Goal: Task Accomplishment & Management: Manage account settings

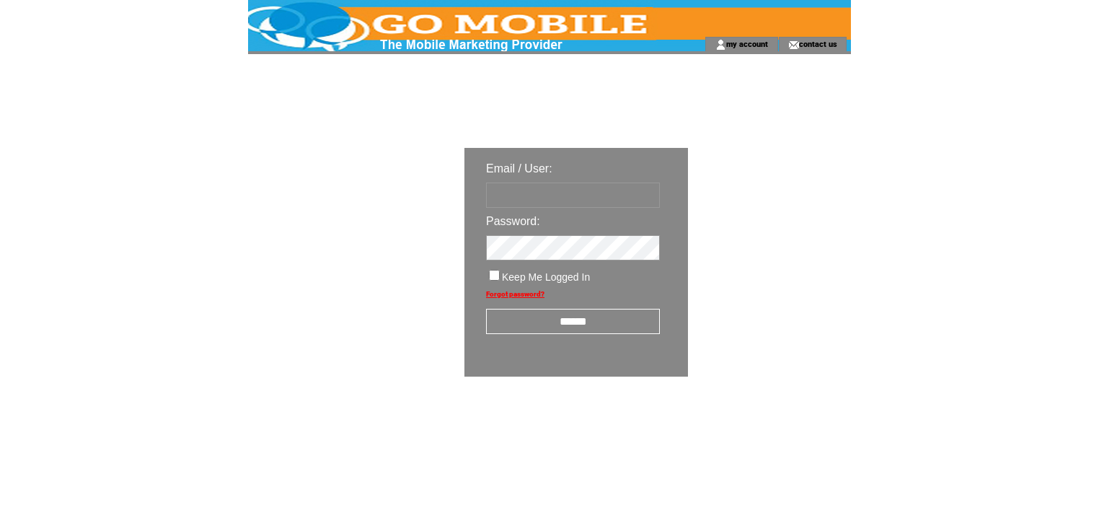
type input "********"
click at [568, 323] on input "******" at bounding box center [573, 321] width 174 height 25
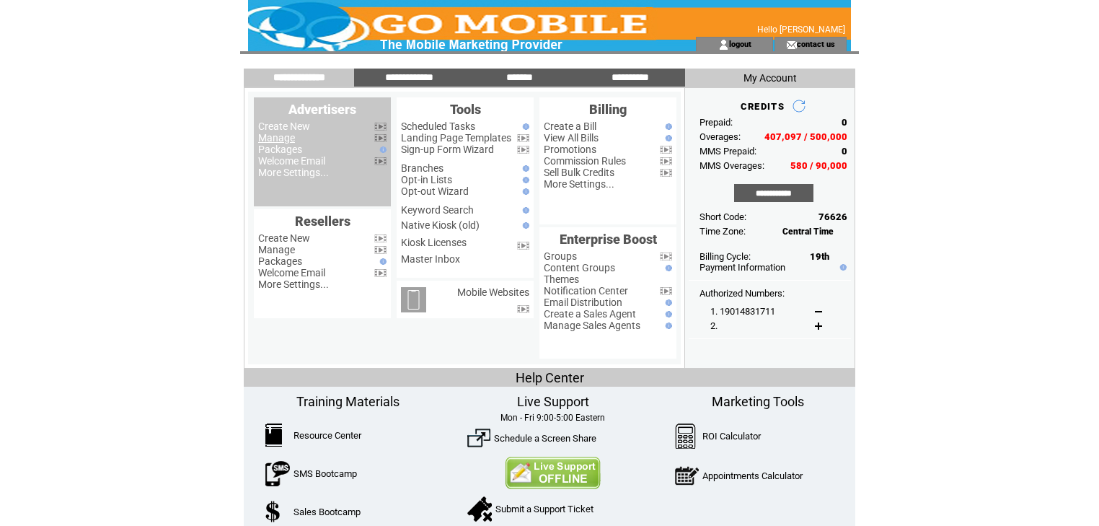
click at [288, 141] on link "Manage" at bounding box center [276, 138] width 37 height 12
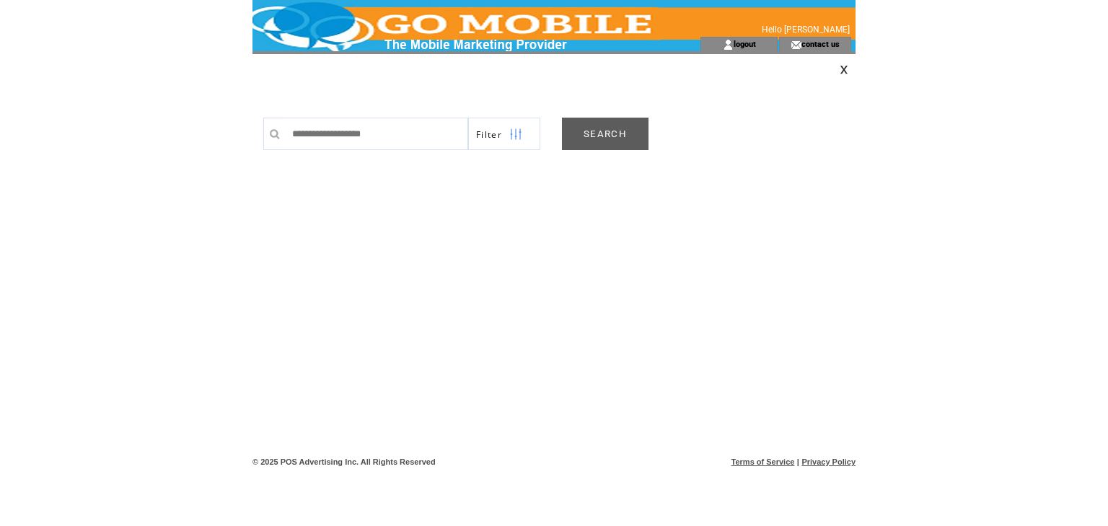
click at [601, 138] on link "SEARCH" at bounding box center [605, 134] width 87 height 32
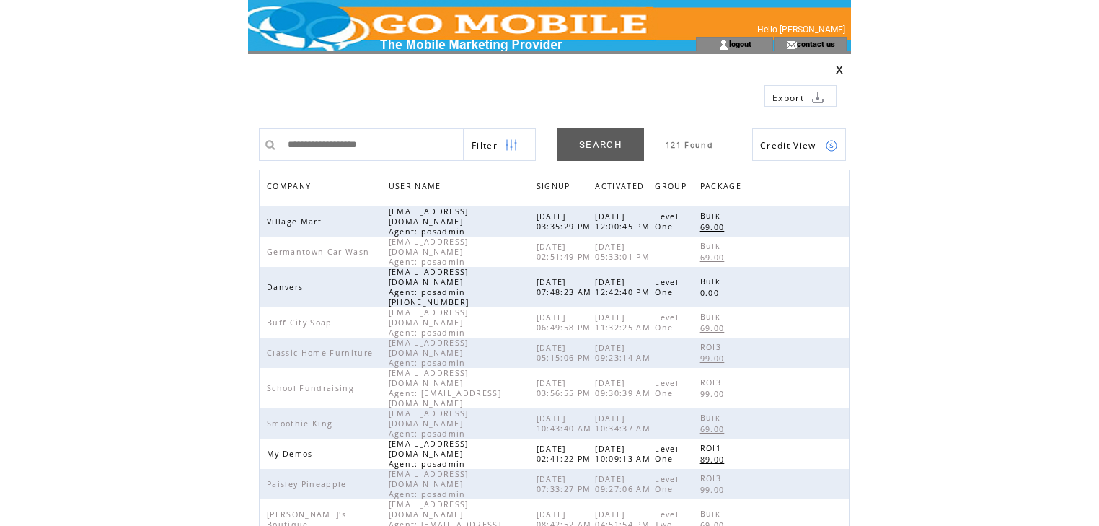
click at [273, 182] on span "COMPANY" at bounding box center [291, 187] width 48 height 21
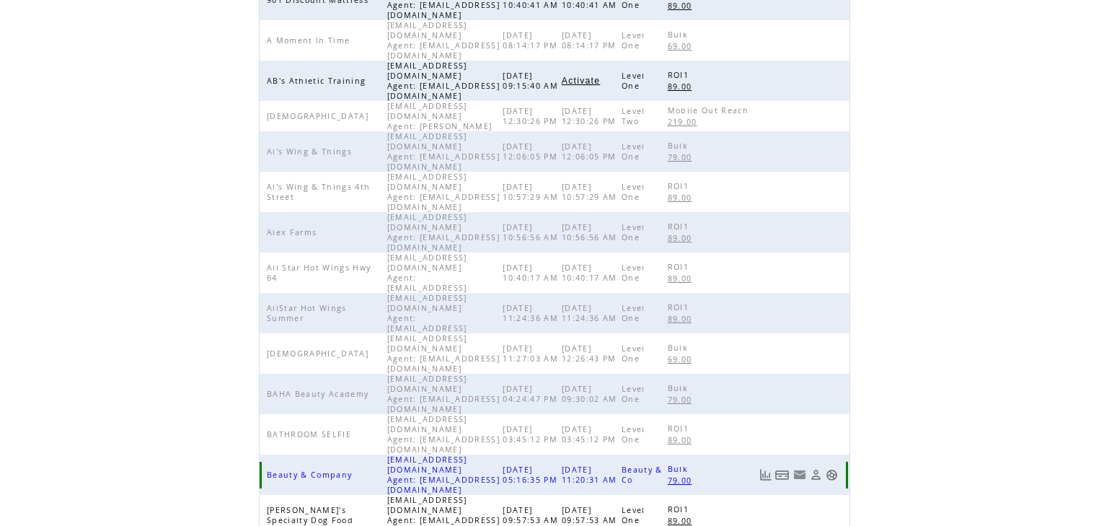
scroll to position [333, 0]
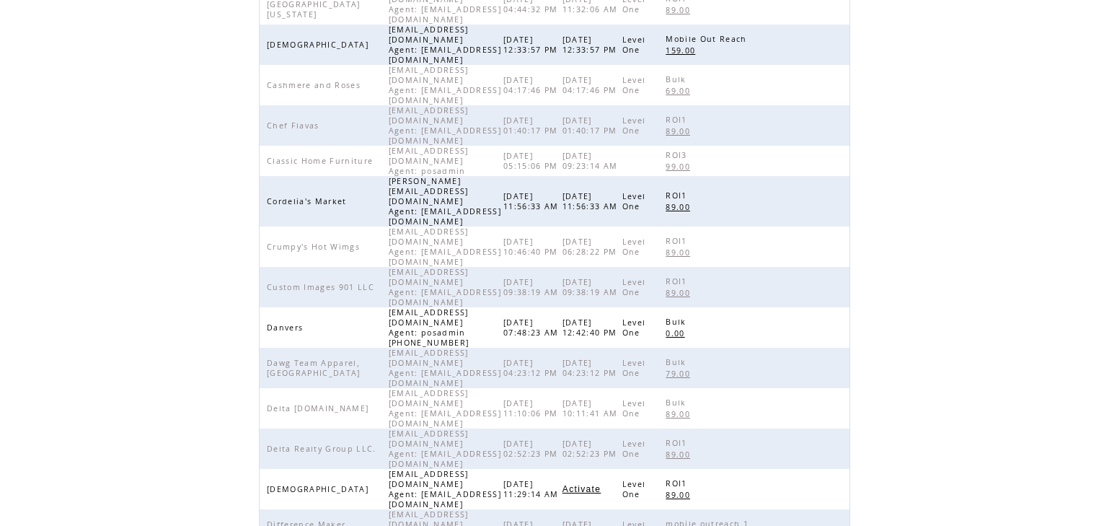
scroll to position [288, 0]
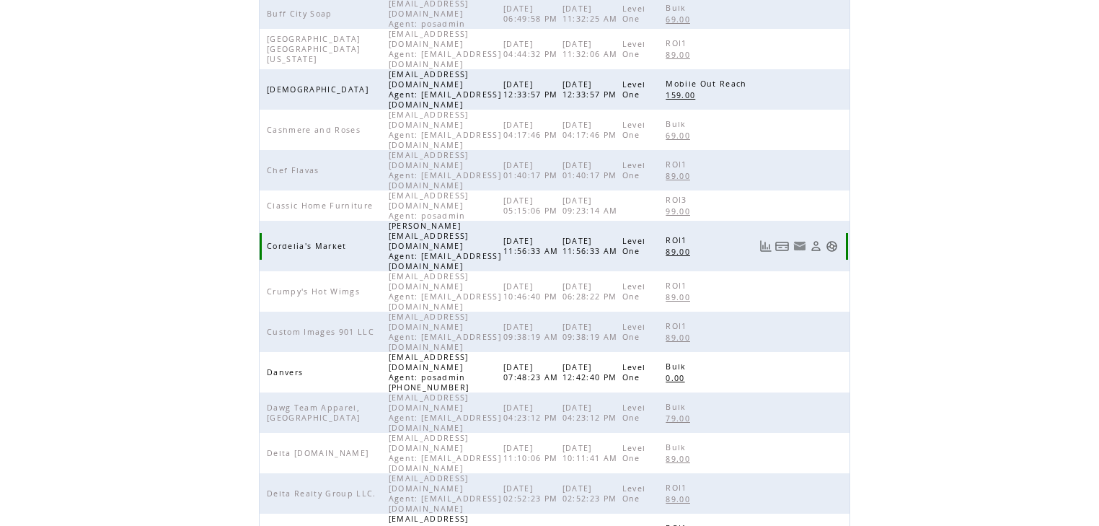
click at [838, 240] on link at bounding box center [832, 246] width 12 height 12
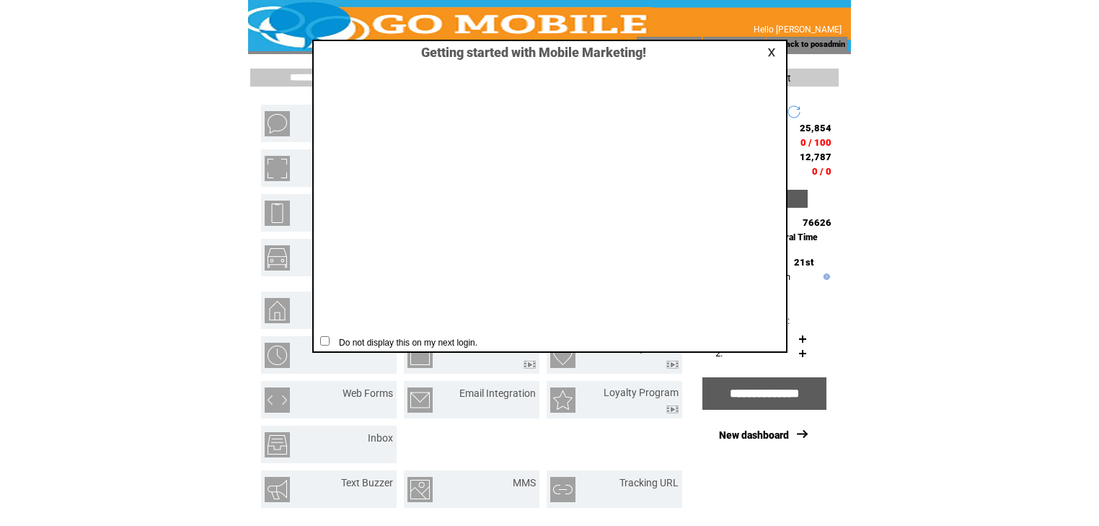
click at [768, 48] on link at bounding box center [773, 52] width 13 height 9
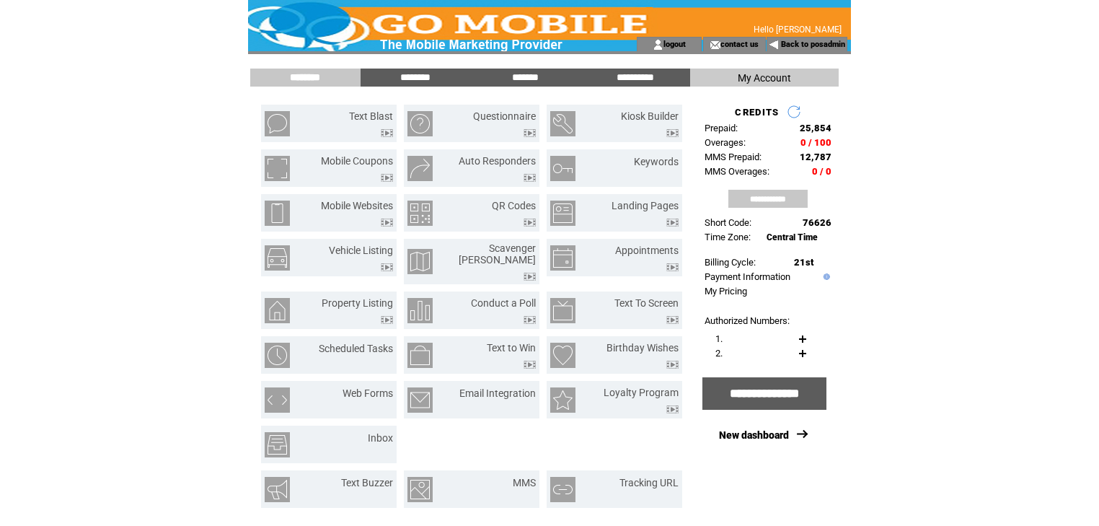
click at [783, 202] on input "**********" at bounding box center [767, 199] width 79 height 18
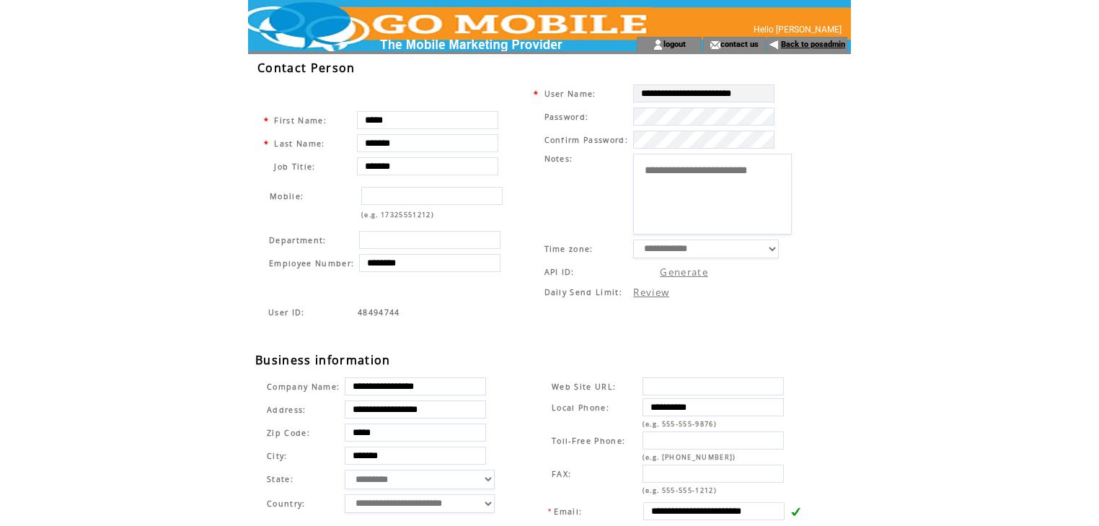
click at [801, 43] on link "Back to posadmin" at bounding box center [813, 44] width 64 height 9
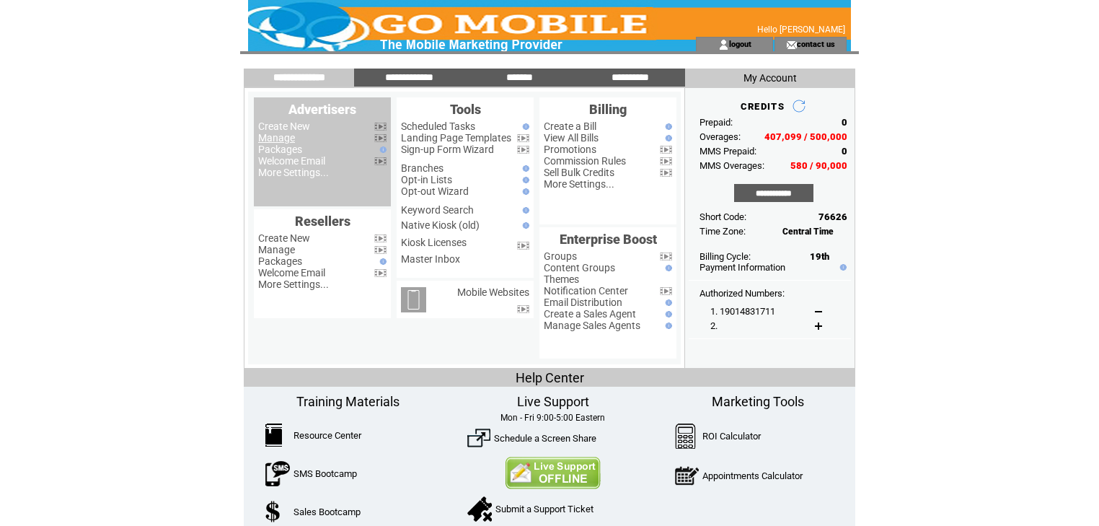
click at [268, 134] on link "Manage" at bounding box center [276, 138] width 37 height 12
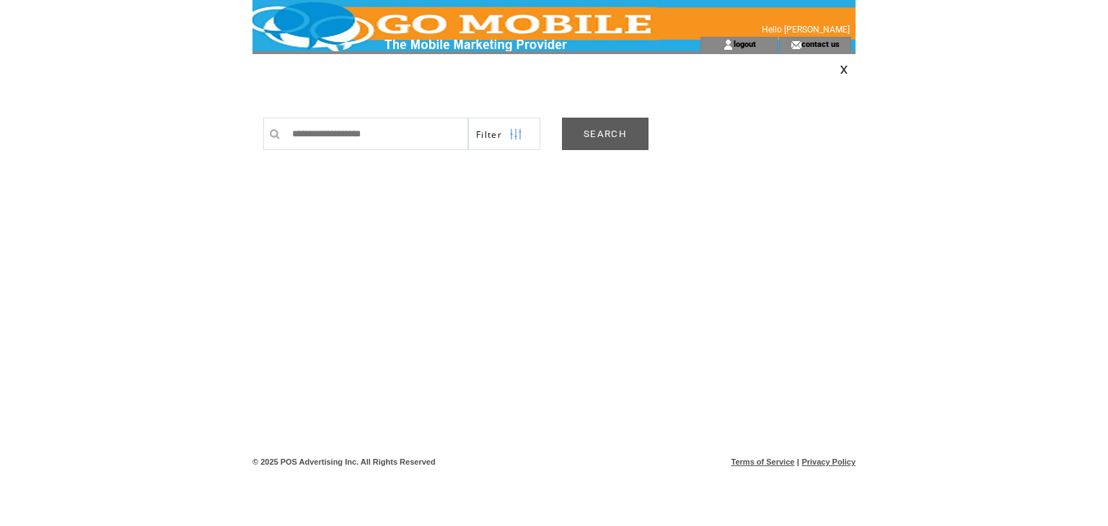
click at [623, 138] on link "SEARCH" at bounding box center [605, 134] width 87 height 32
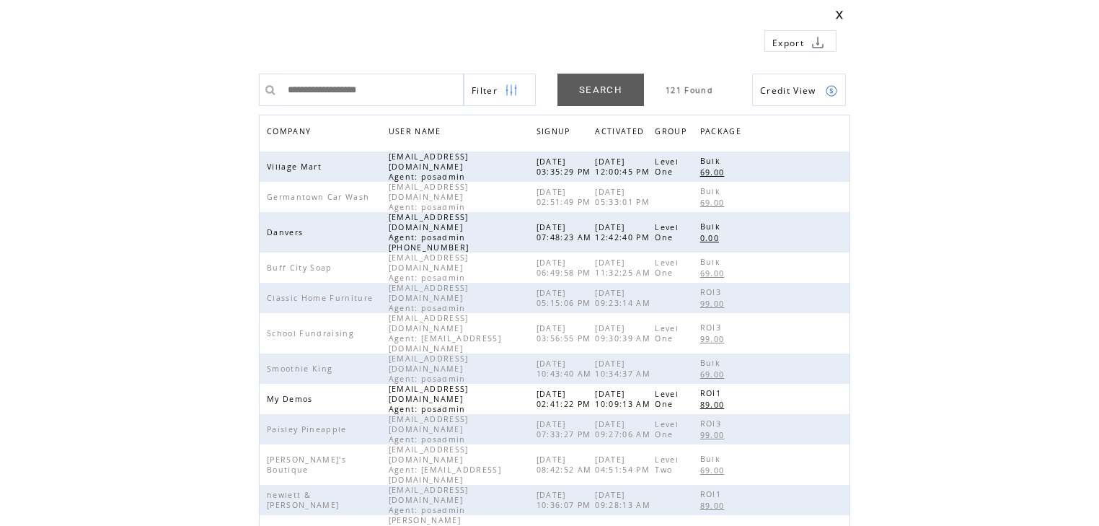
scroll to position [58, 0]
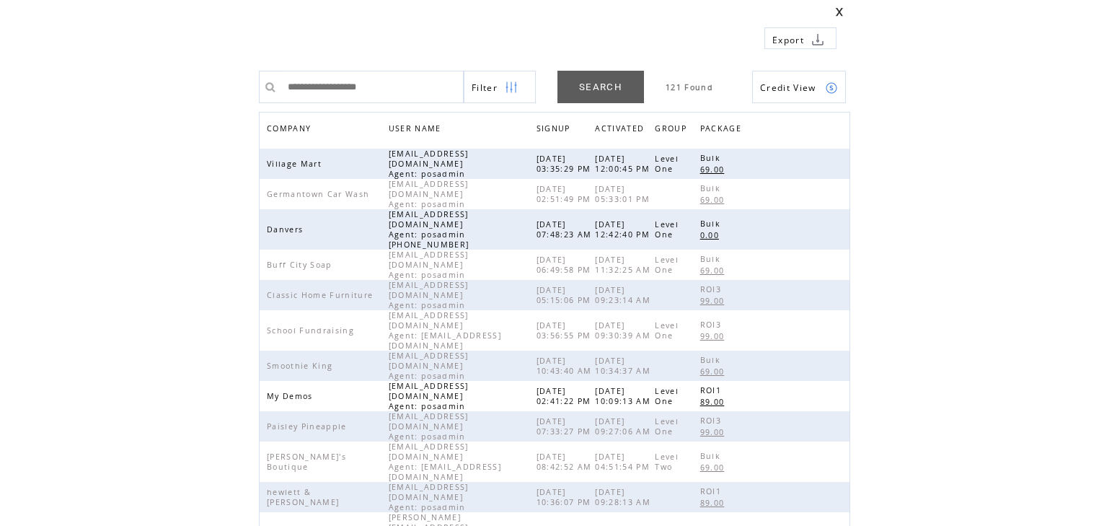
click at [288, 128] on span "COMPANY" at bounding box center [291, 130] width 48 height 21
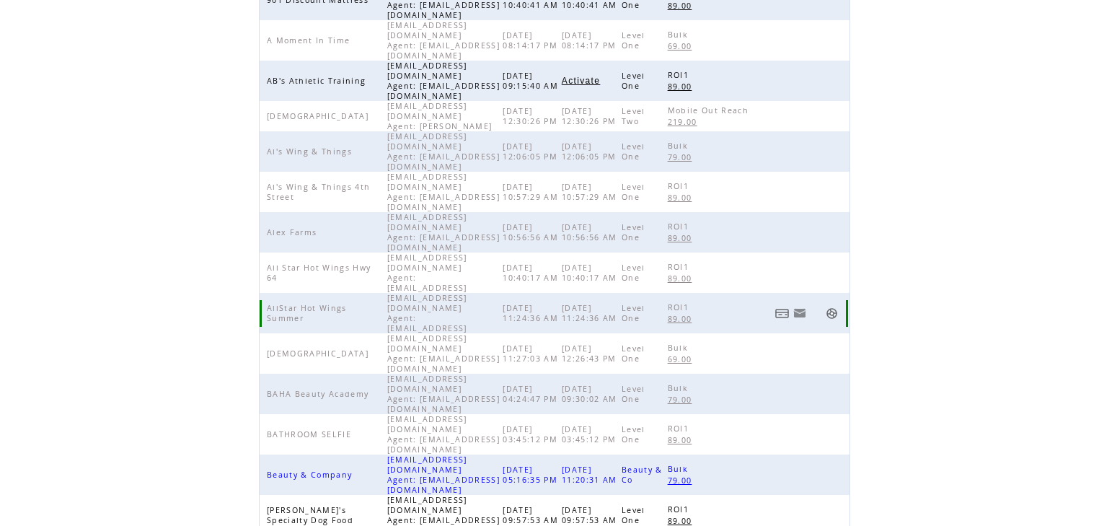
scroll to position [333, 0]
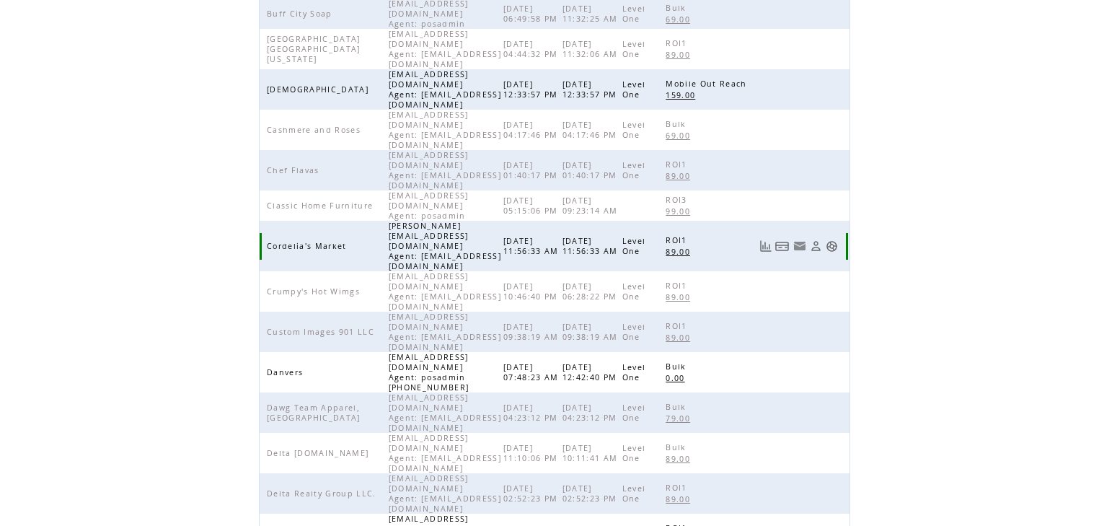
click at [822, 240] on link at bounding box center [816, 246] width 12 height 12
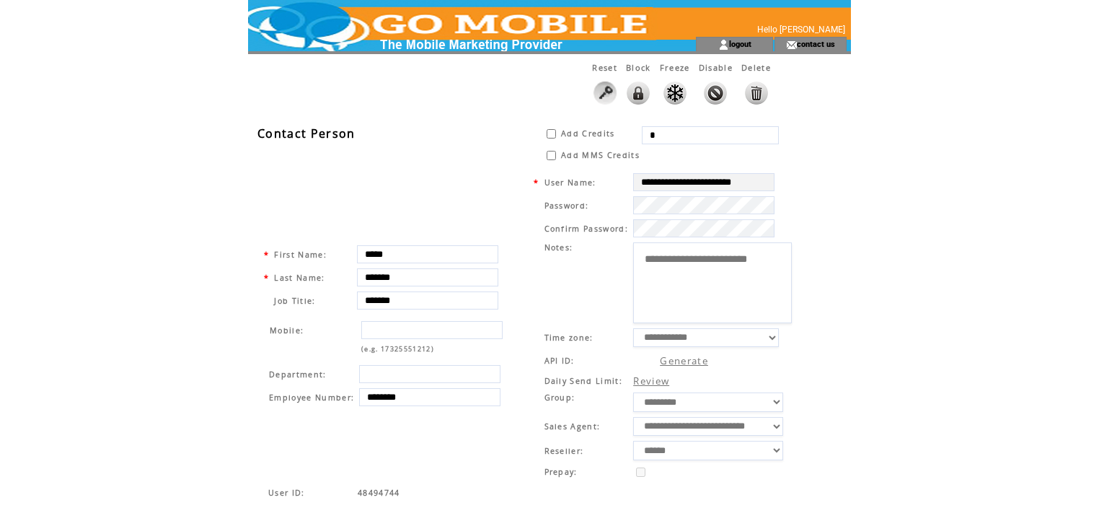
click at [656, 132] on input "*" at bounding box center [710, 135] width 137 height 18
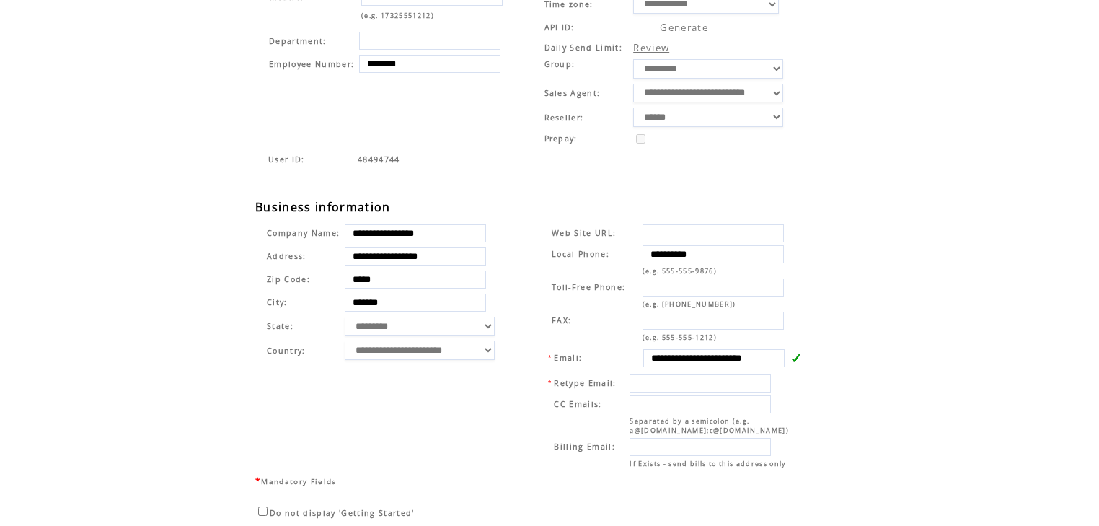
scroll to position [381, 0]
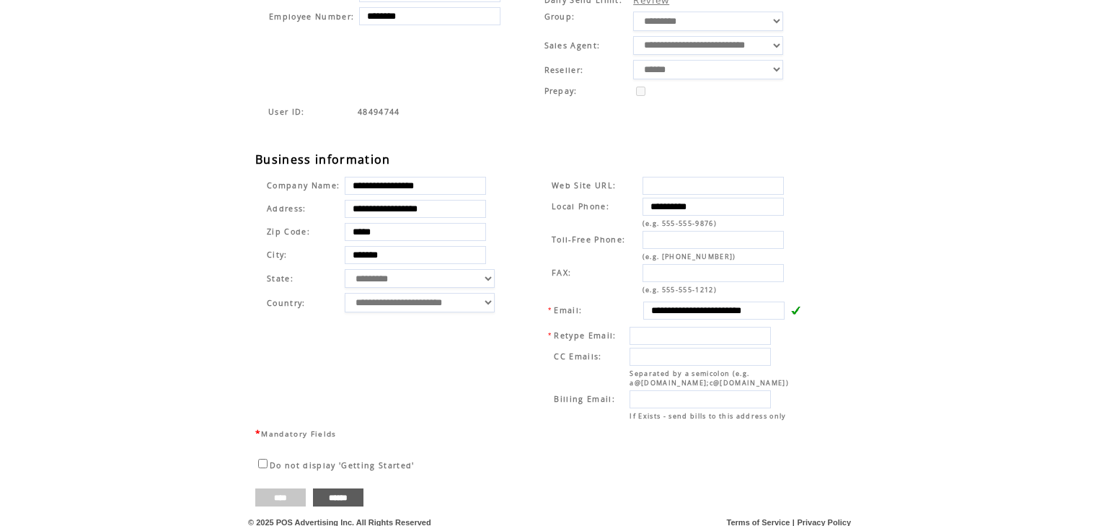
type input "*****"
click at [283, 490] on input "****" at bounding box center [280, 497] width 50 height 18
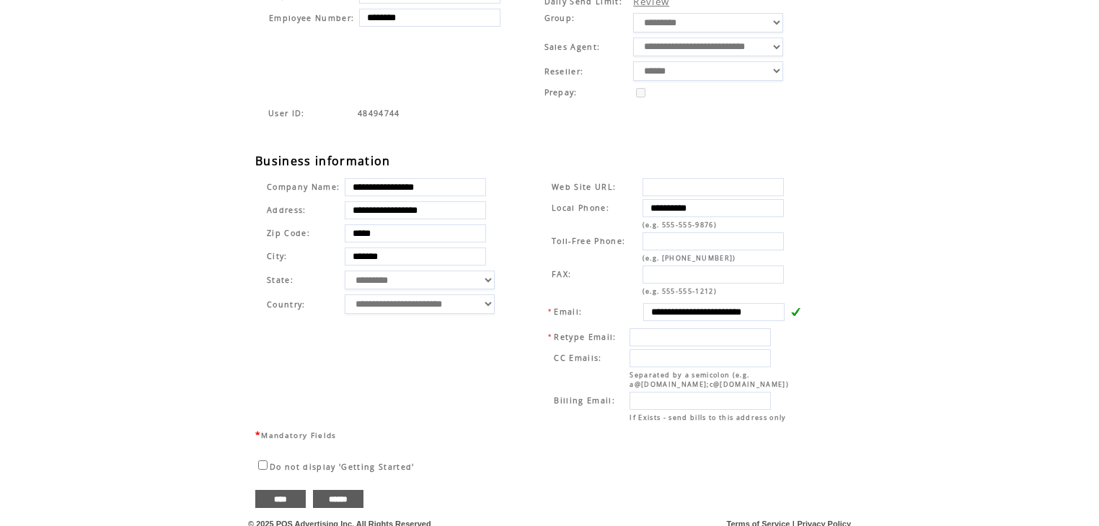
scroll to position [402, 0]
click at [285, 489] on input "****" at bounding box center [280, 498] width 50 height 18
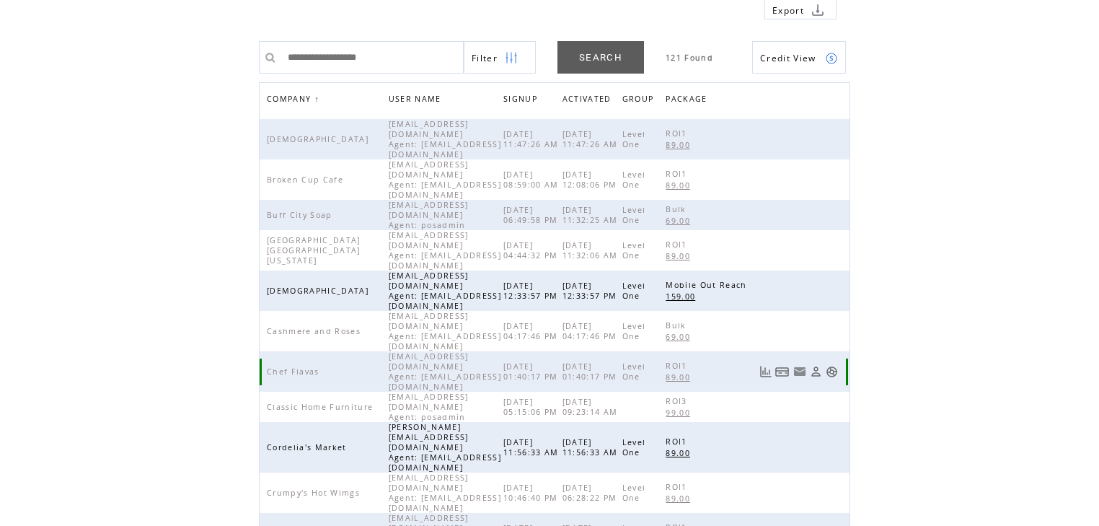
scroll to position [115, 0]
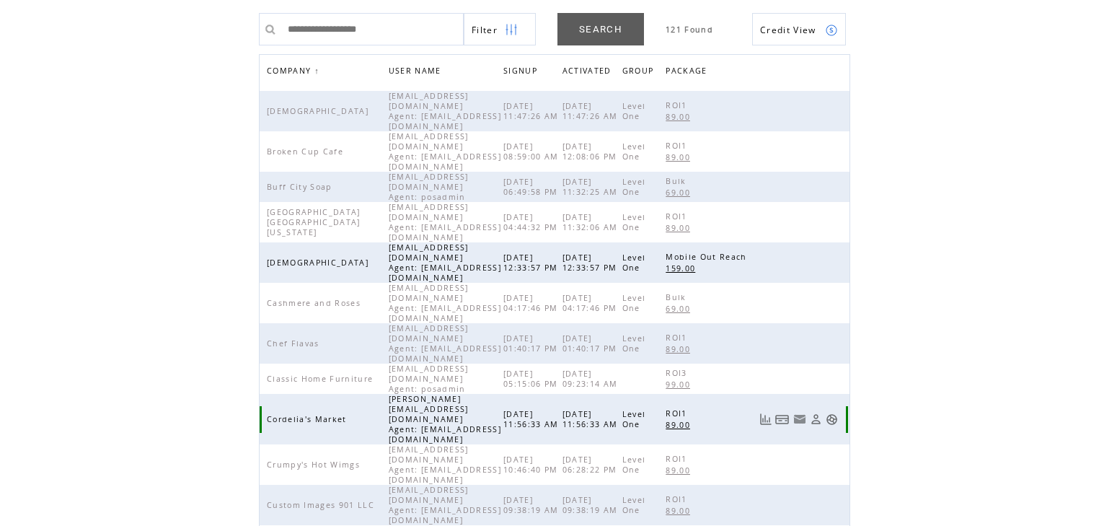
click at [838, 413] on link at bounding box center [832, 419] width 12 height 12
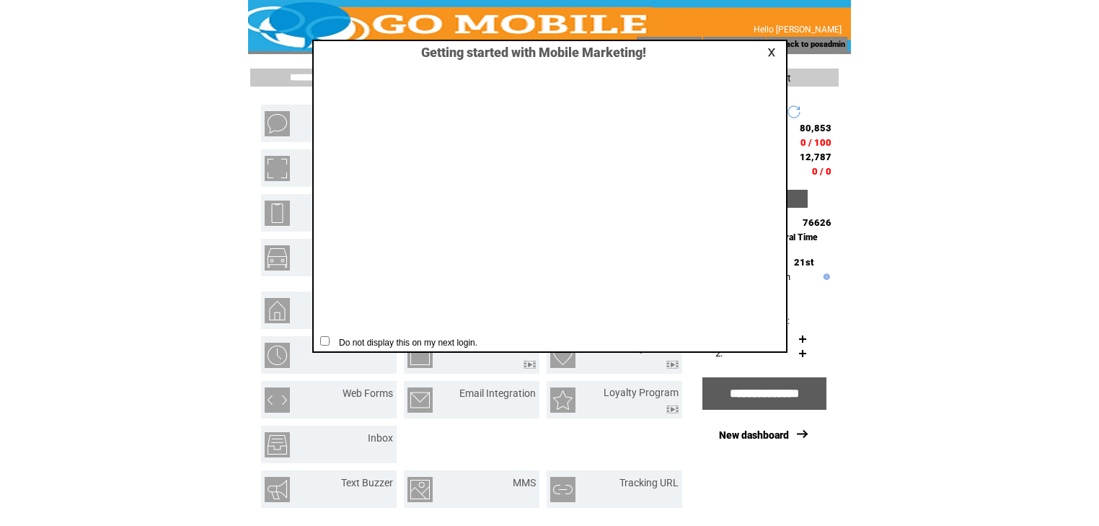
click at [775, 53] on link at bounding box center [773, 52] width 13 height 9
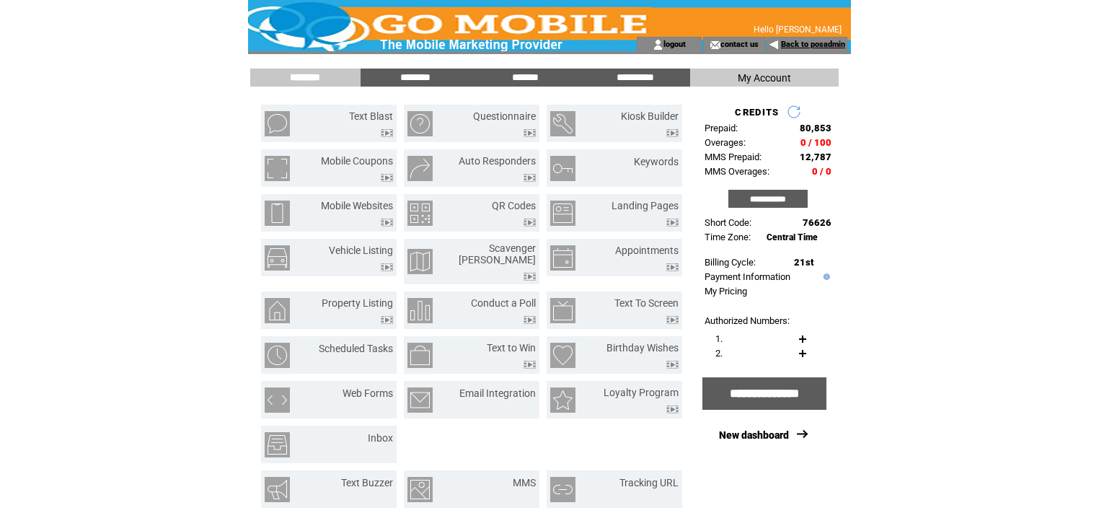
click at [805, 43] on link "Back to posadmin" at bounding box center [813, 44] width 64 height 9
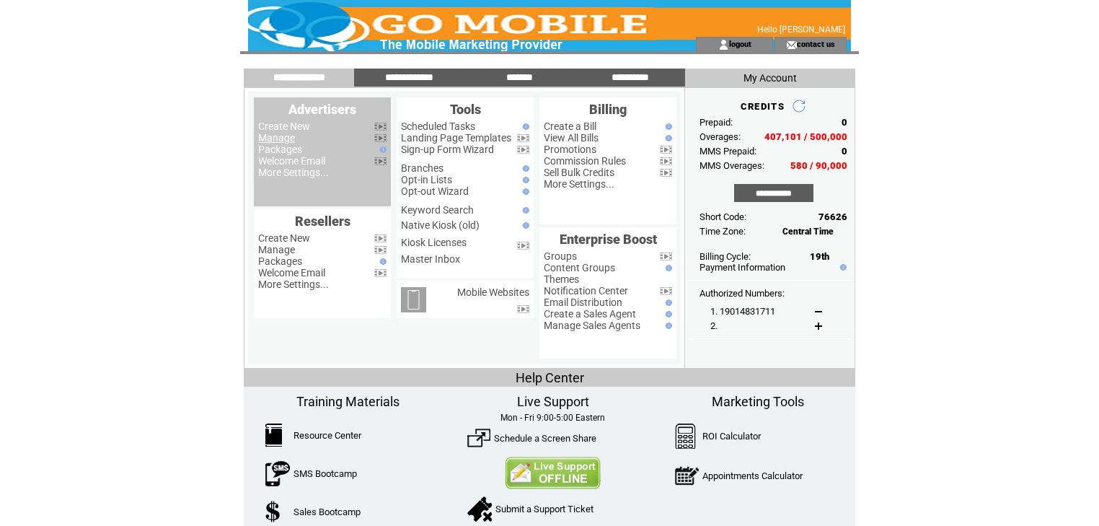
click at [280, 144] on link "Manage" at bounding box center [276, 138] width 37 height 12
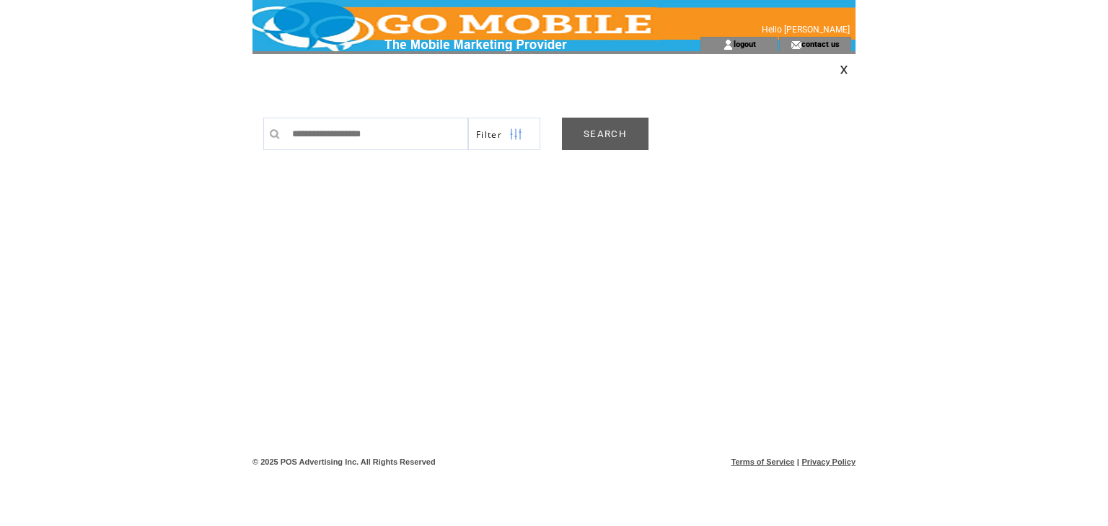
click at [614, 133] on link "SEARCH" at bounding box center [605, 134] width 87 height 32
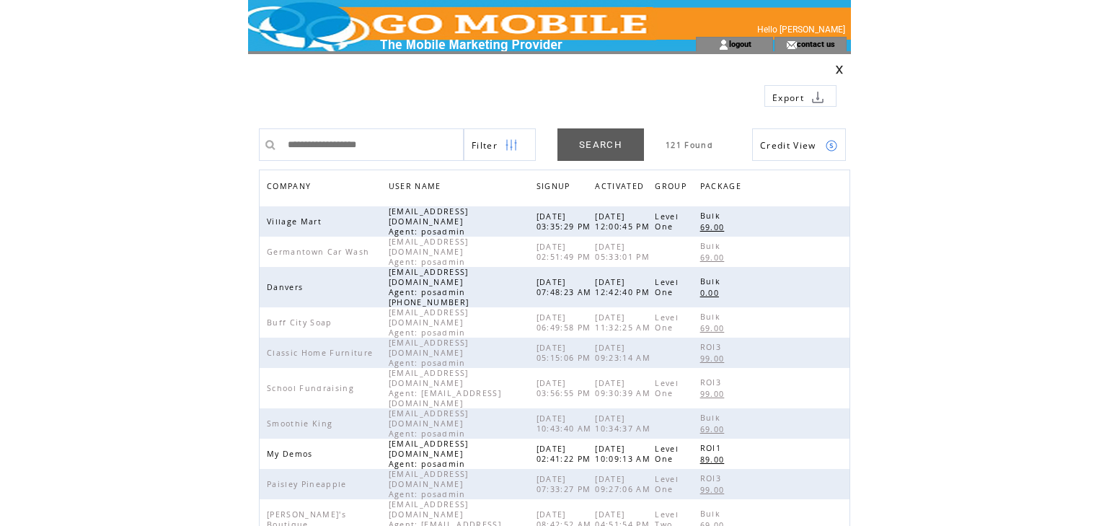
click at [290, 186] on span "COMPANY" at bounding box center [291, 187] width 48 height 21
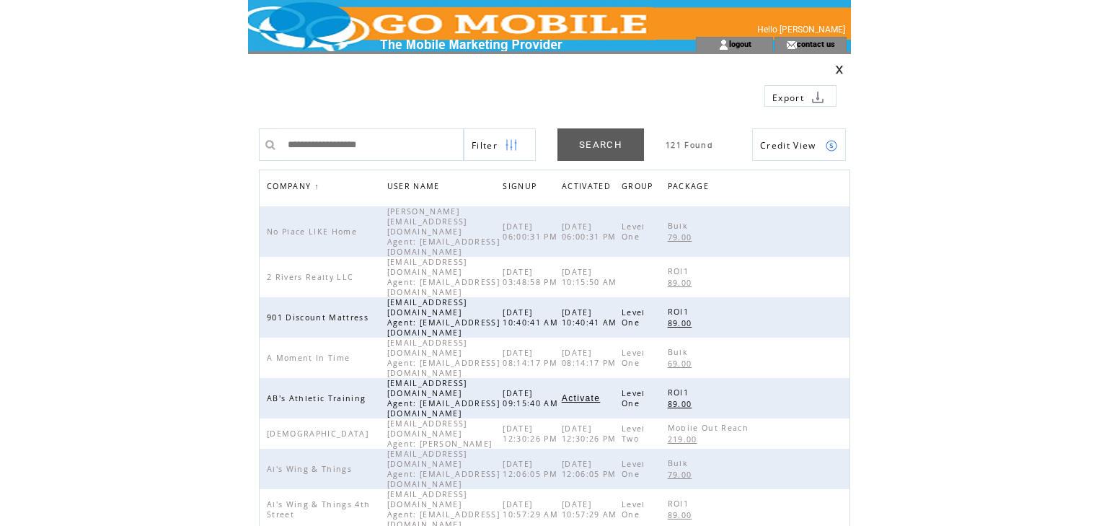
click at [508, 146] on img at bounding box center [511, 145] width 13 height 32
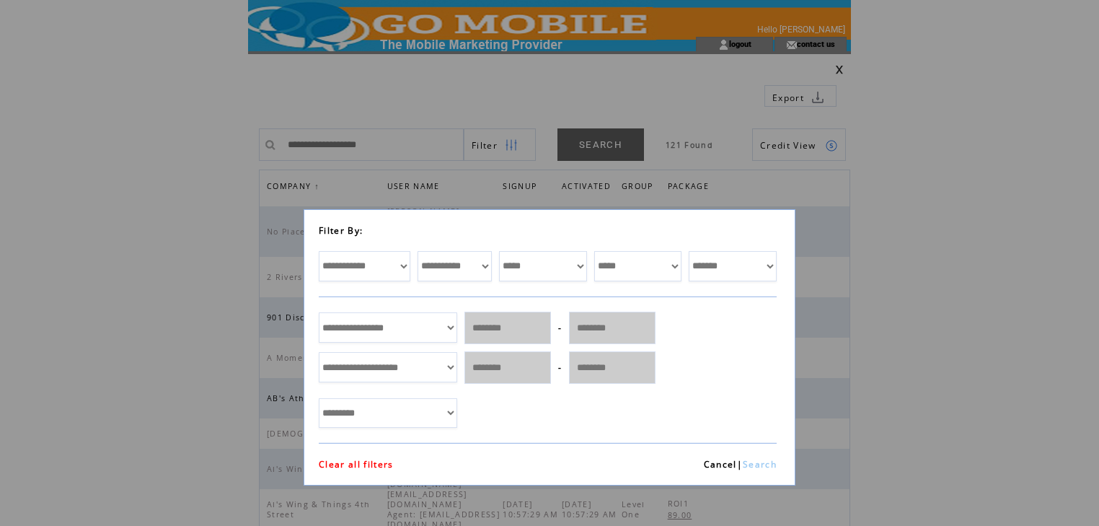
click at [403, 265] on select "**********" at bounding box center [365, 266] width 92 height 30
select select "*********"
click at [319, 251] on select "**********" at bounding box center [365, 266] width 92 height 30
click at [483, 265] on select "**********" at bounding box center [455, 266] width 74 height 30
select select "*******"
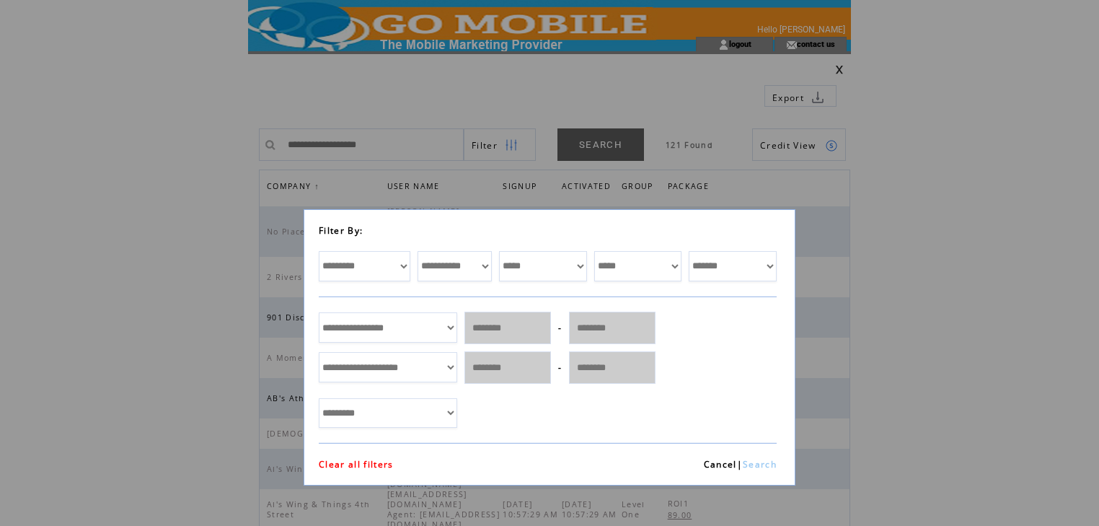
click at [418, 251] on select "**********" at bounding box center [455, 266] width 74 height 30
click at [762, 464] on link "Search" at bounding box center [760, 464] width 34 height 12
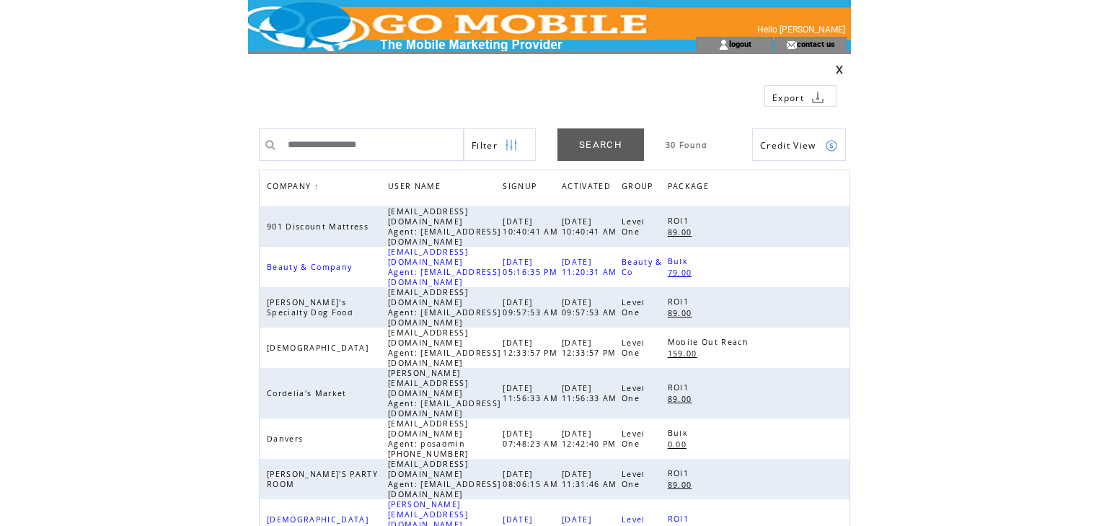
click at [774, 146] on span "Credit View" at bounding box center [788, 145] width 56 height 12
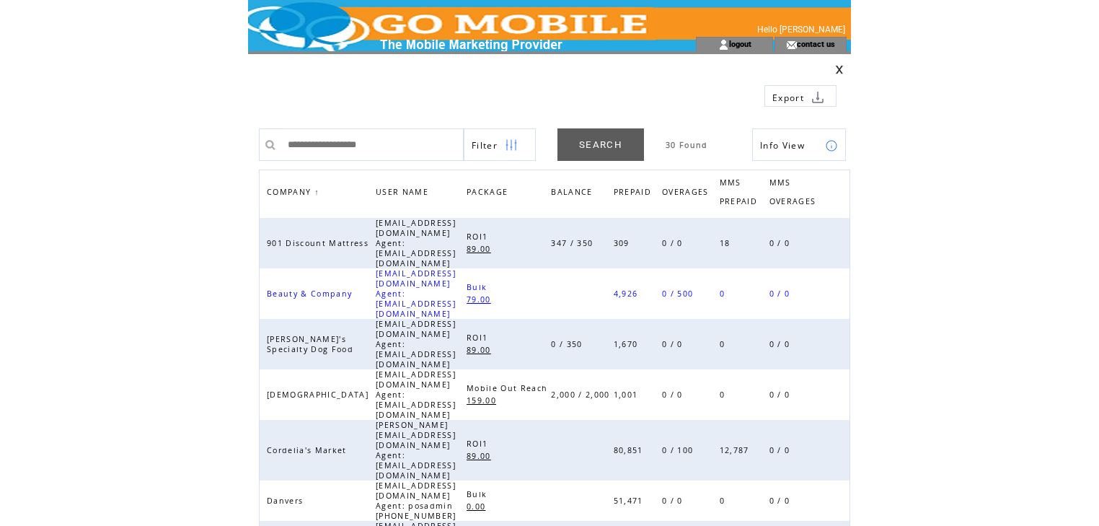
click at [844, 67] on link at bounding box center [839, 69] width 9 height 9
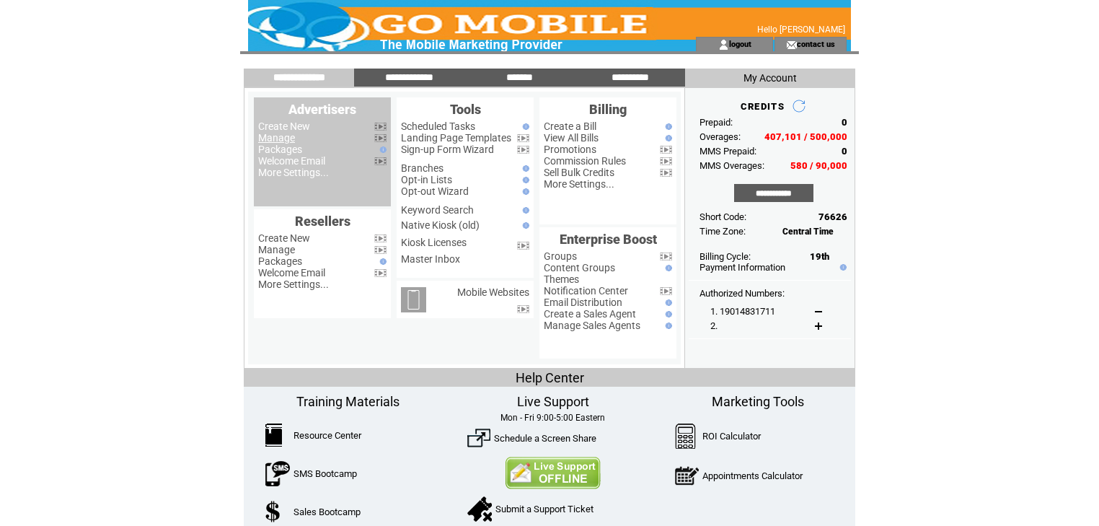
click at [276, 138] on link "Manage" at bounding box center [276, 138] width 37 height 12
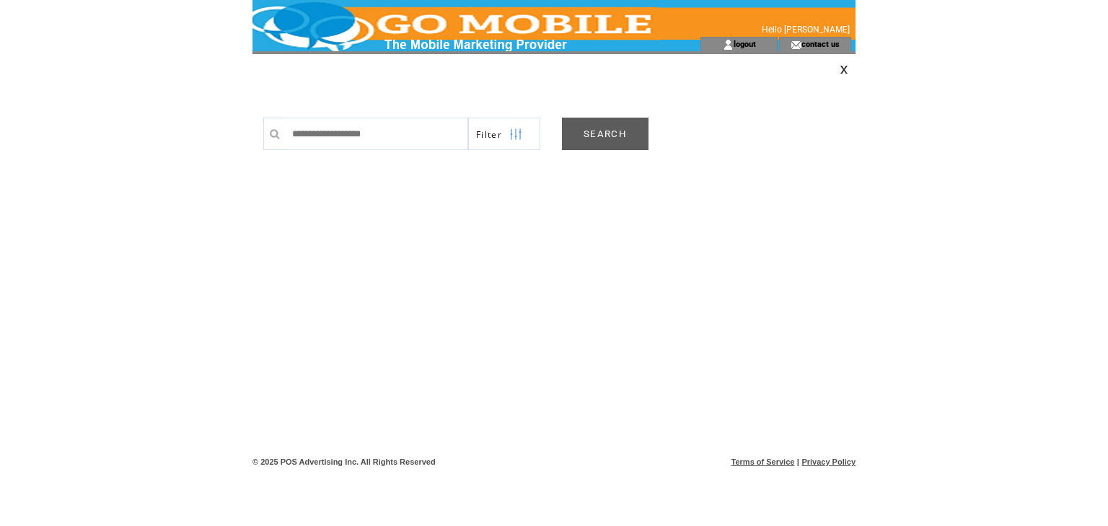
click at [606, 133] on link "SEARCH" at bounding box center [605, 134] width 87 height 32
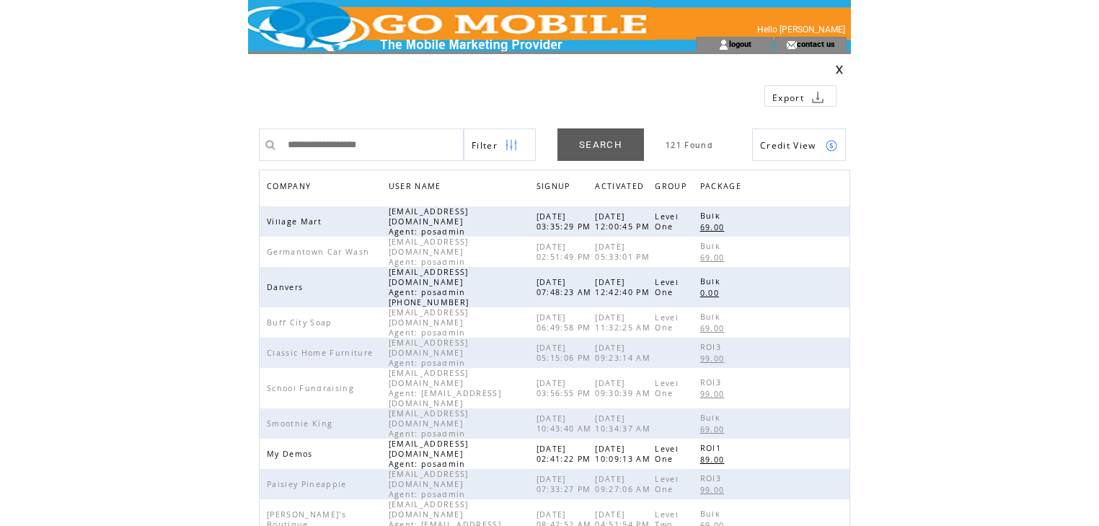
click at [298, 185] on span "COMPANY" at bounding box center [291, 187] width 48 height 21
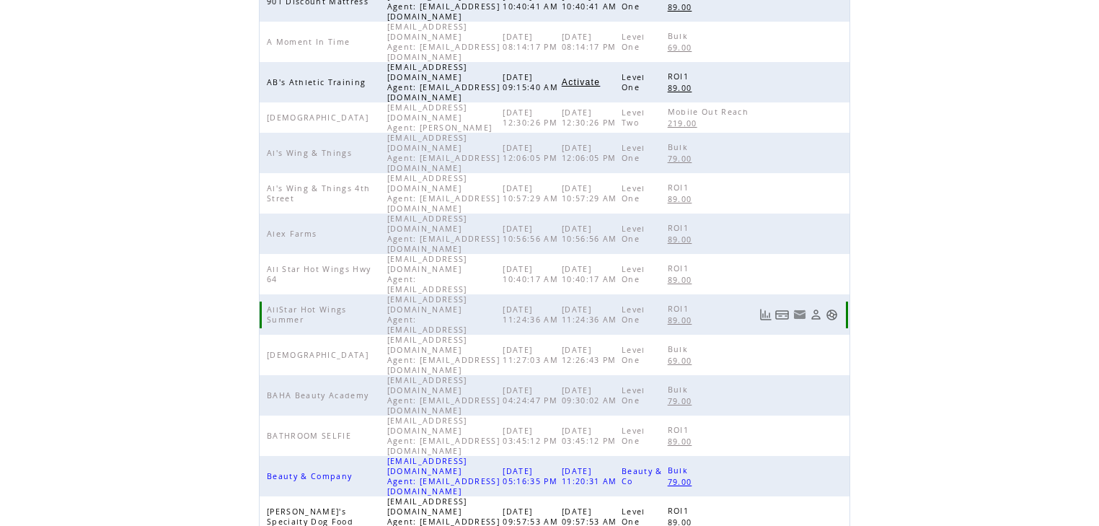
scroll to position [333, 0]
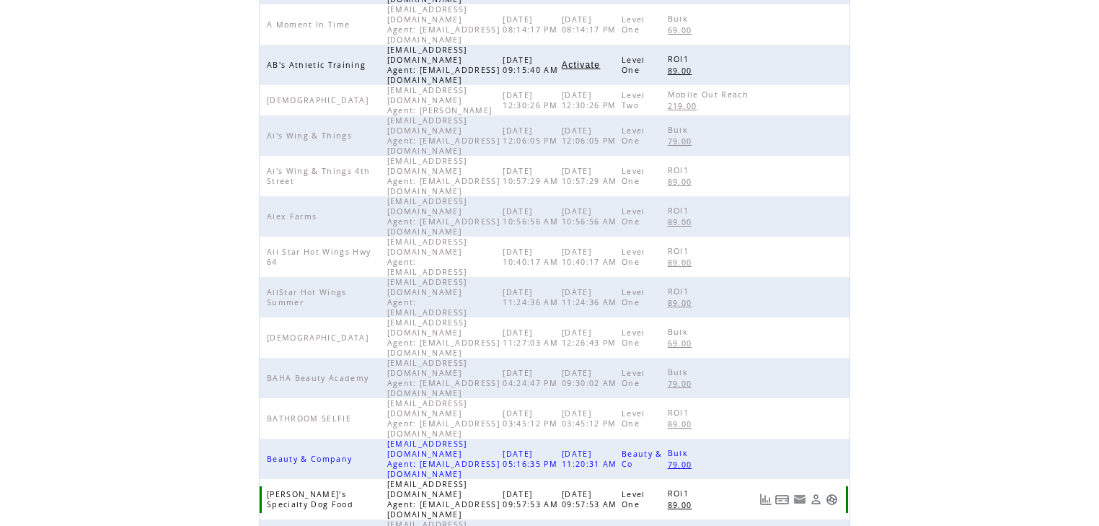
click at [832, 493] on link at bounding box center [832, 499] width 12 height 12
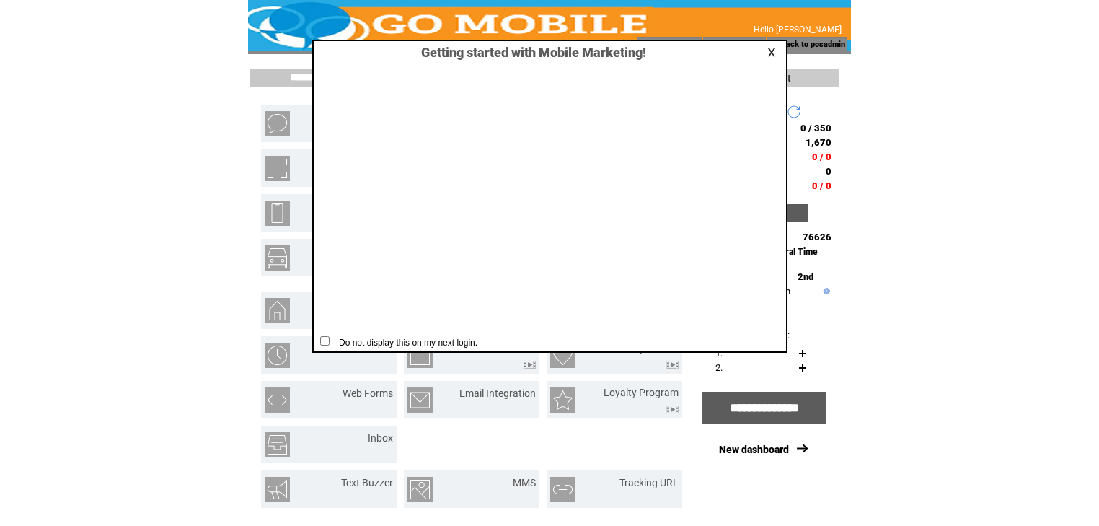
click at [775, 49] on link at bounding box center [773, 52] width 13 height 9
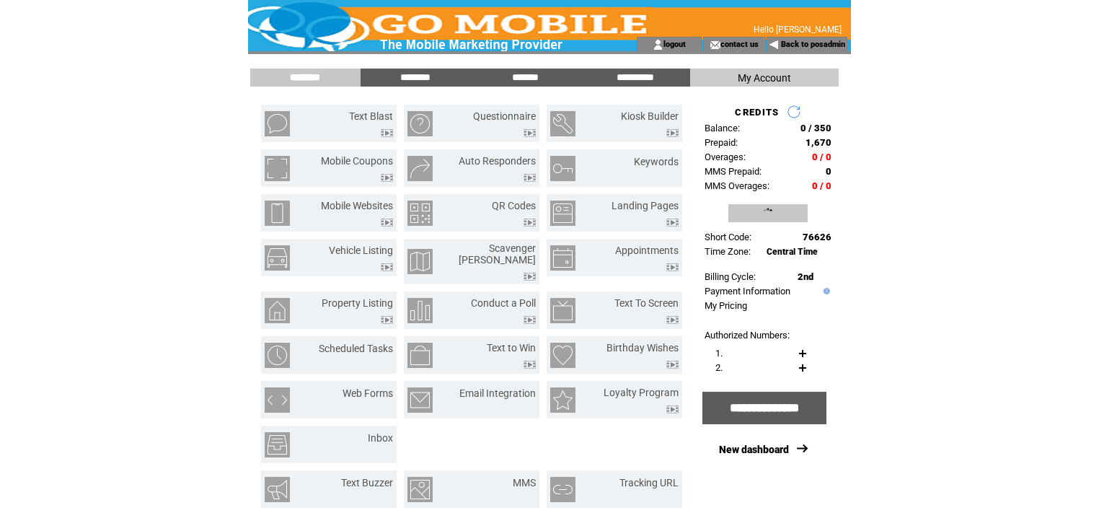
click at [781, 210] on input "**********" at bounding box center [767, 213] width 79 height 18
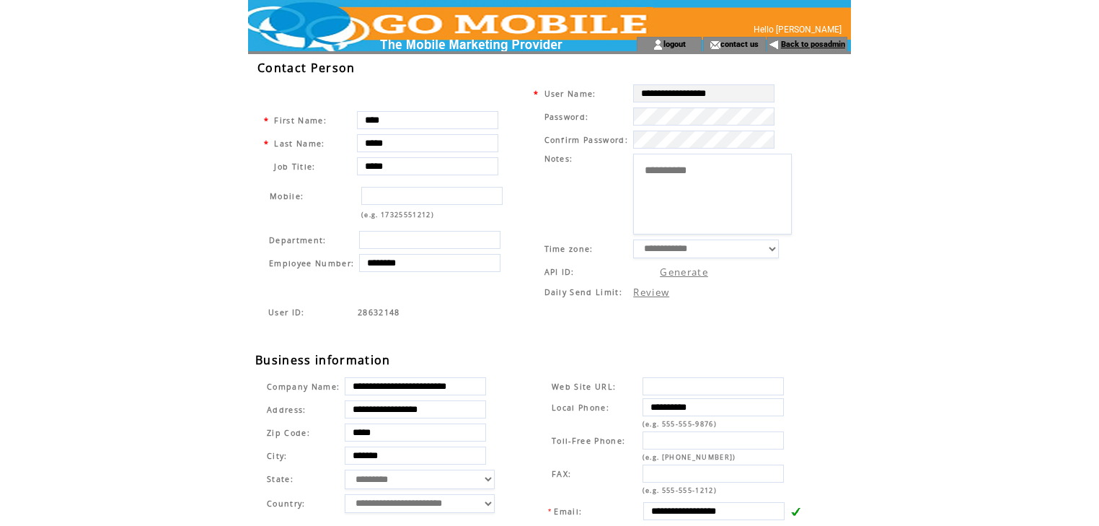
click at [795, 44] on link "Back to posadmin" at bounding box center [813, 44] width 64 height 9
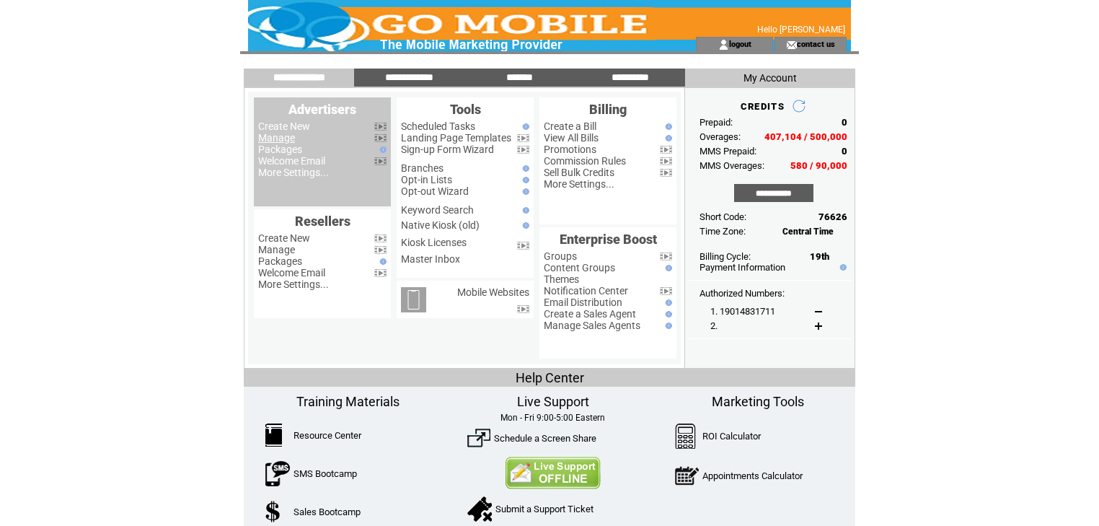
click at [275, 139] on link "Manage" at bounding box center [276, 138] width 37 height 12
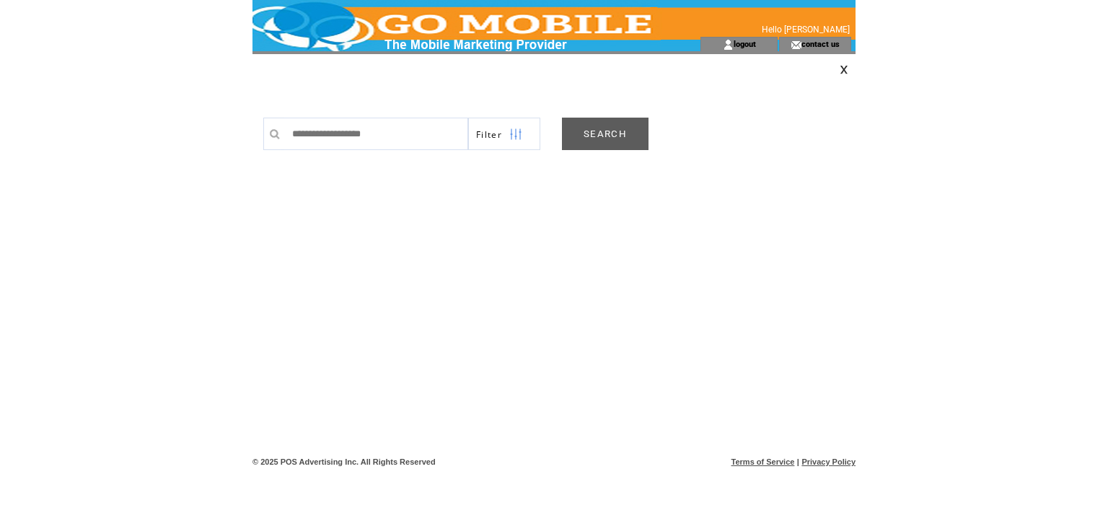
click at [622, 130] on link "SEARCH" at bounding box center [605, 134] width 87 height 32
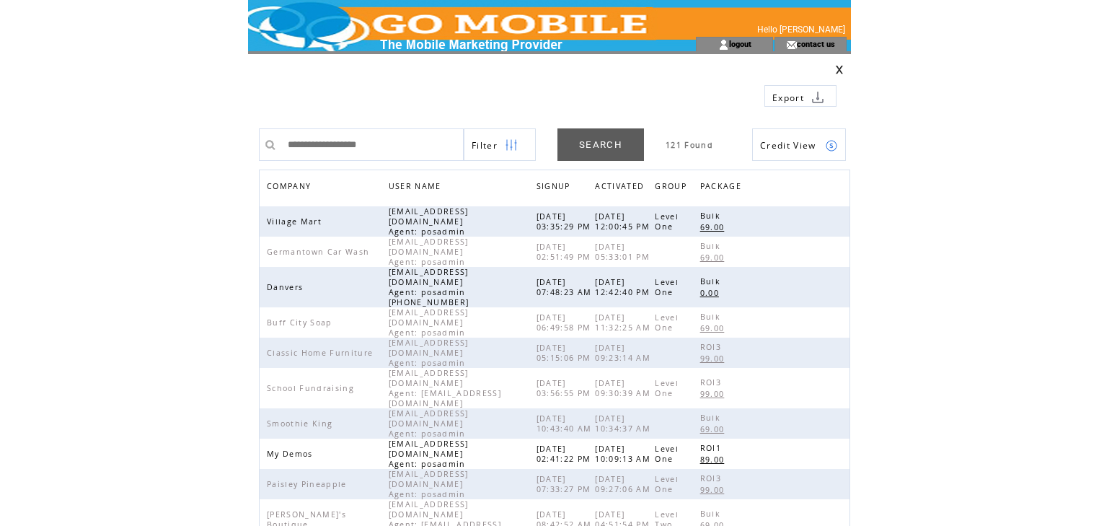
click at [303, 187] on span "COMPANY" at bounding box center [291, 187] width 48 height 21
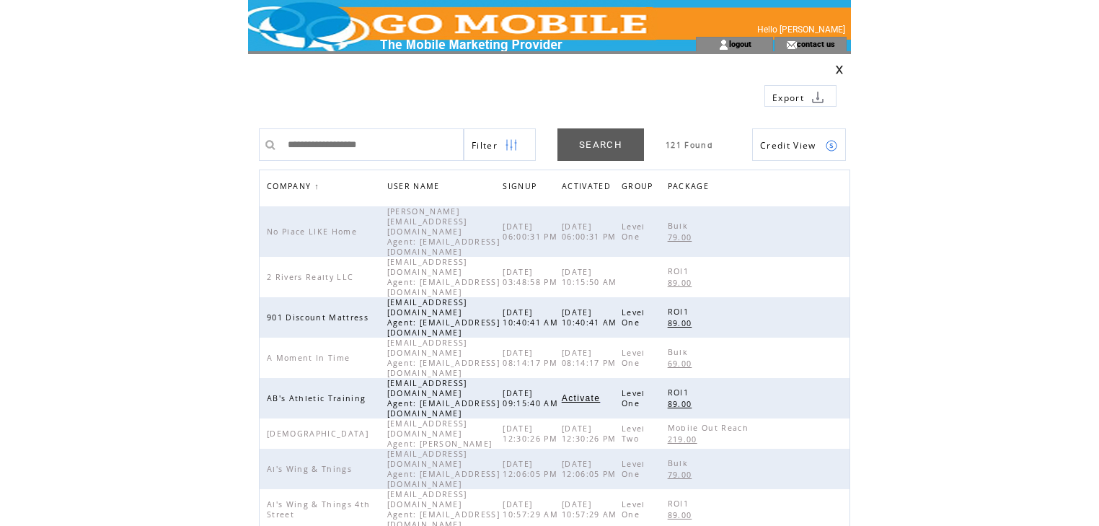
click at [516, 150] on img at bounding box center [511, 145] width 13 height 32
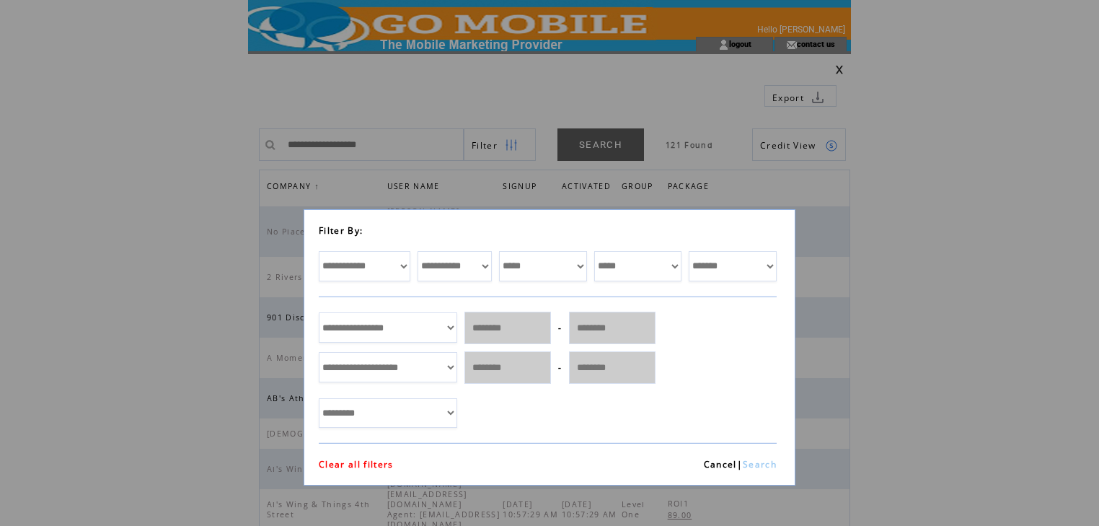
click at [402, 263] on select "**********" at bounding box center [365, 266] width 92 height 30
select select "*********"
click at [319, 251] on select "**********" at bounding box center [365, 266] width 92 height 30
click at [481, 263] on select "**********" at bounding box center [455, 266] width 74 height 30
select select "*******"
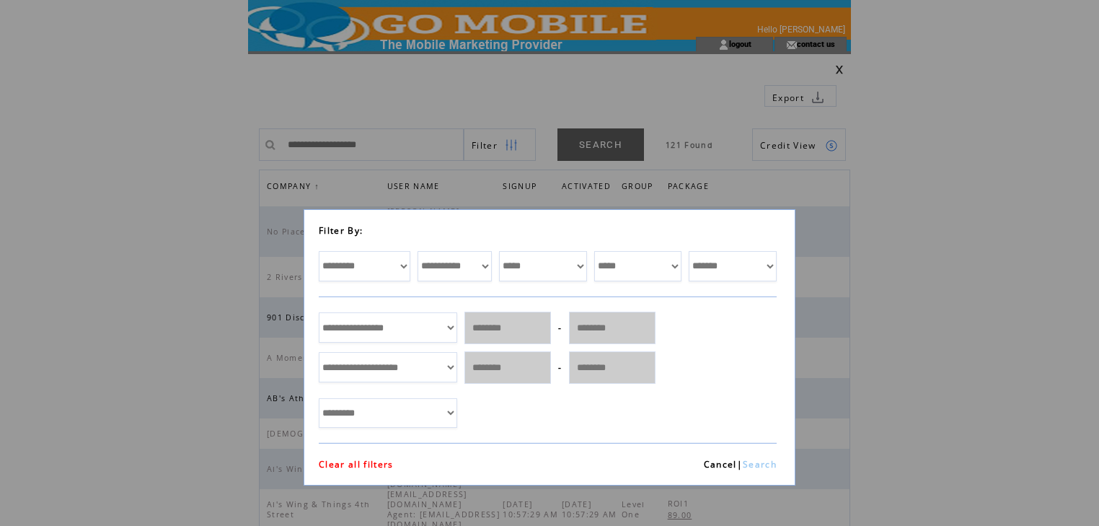
click at [418, 251] on select "**********" at bounding box center [455, 266] width 74 height 30
click at [760, 461] on link "Search" at bounding box center [760, 464] width 34 height 12
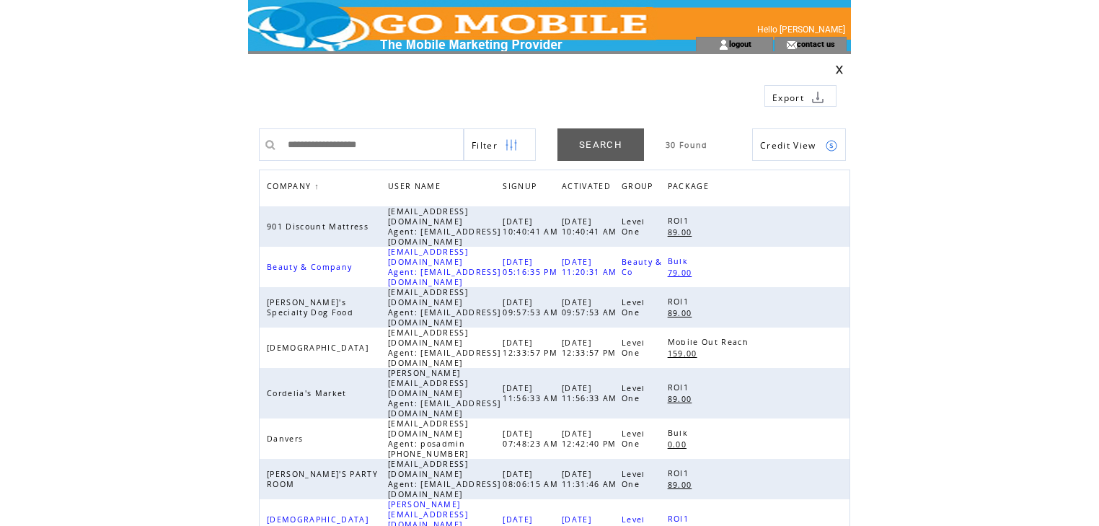
click at [831, 146] on img at bounding box center [831, 145] width 13 height 13
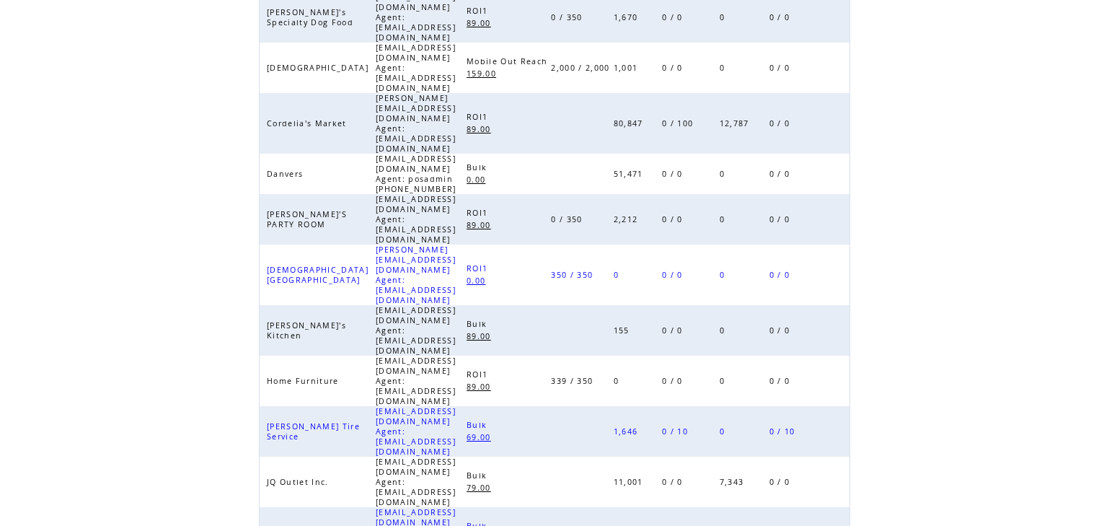
scroll to position [354, 0]
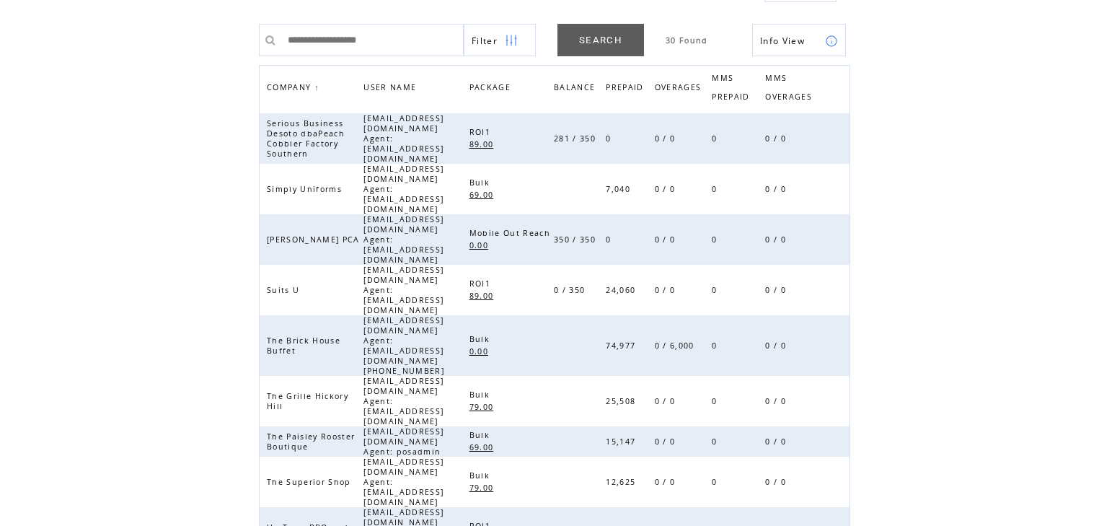
scroll to position [162, 0]
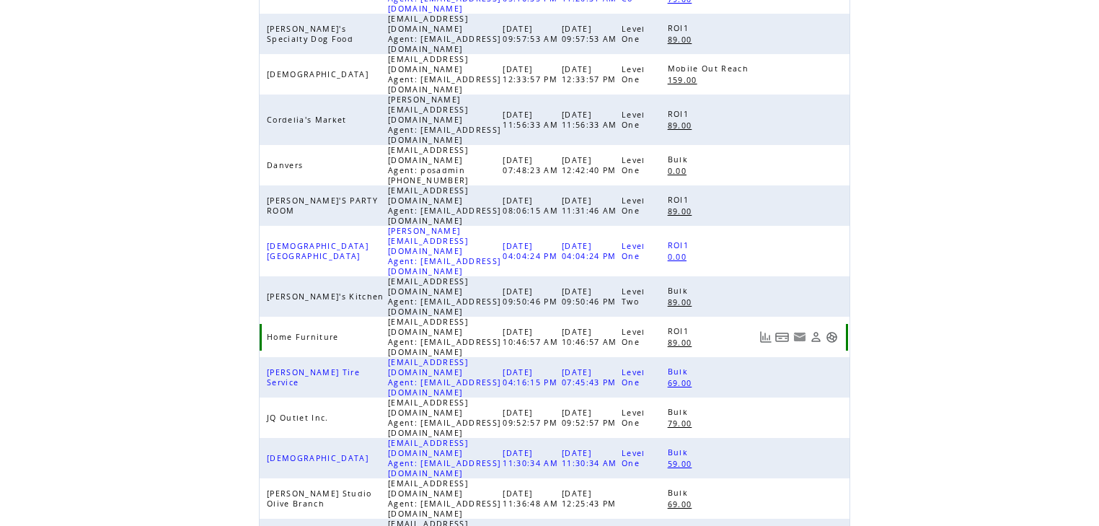
scroll to position [321, 0]
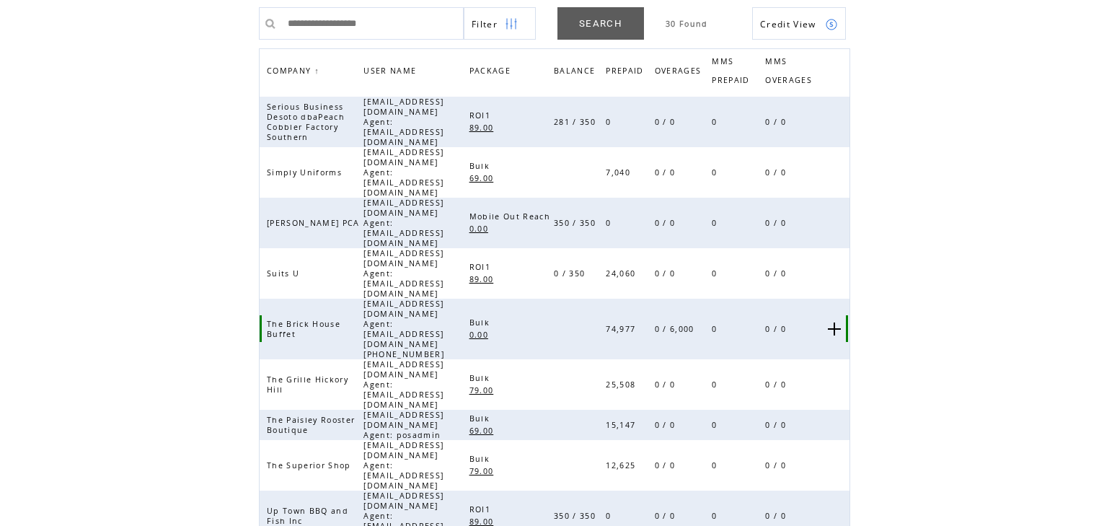
scroll to position [0, 0]
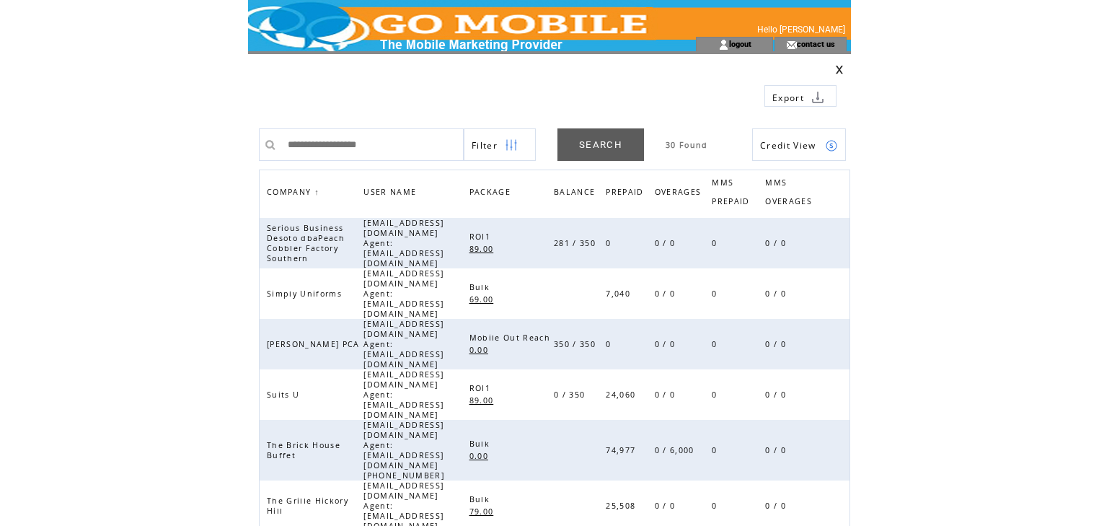
click at [846, 69] on td at bounding box center [777, 69] width 147 height 9
click at [839, 69] on link at bounding box center [839, 69] width 9 height 9
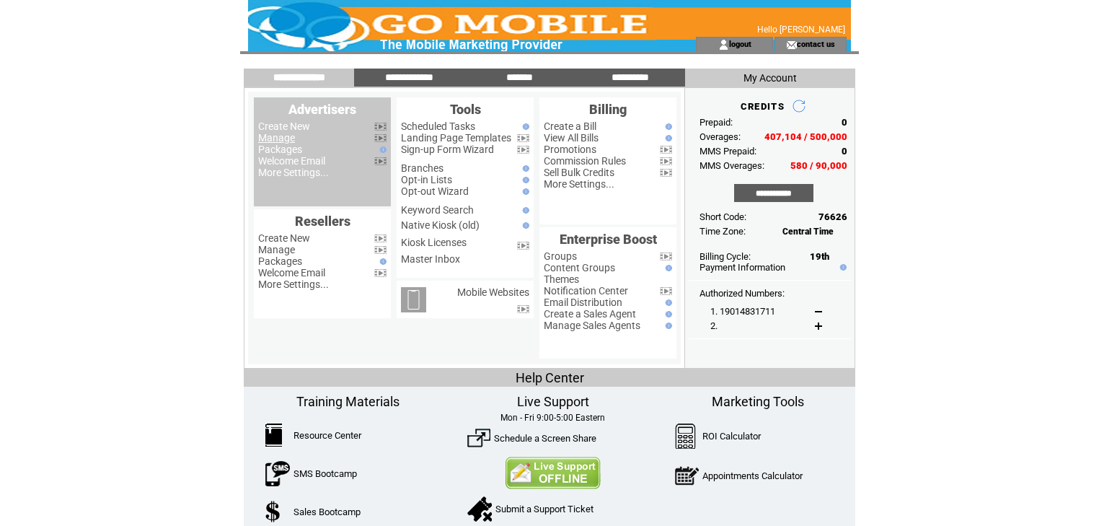
click at [283, 140] on link "Manage" at bounding box center [276, 138] width 37 height 12
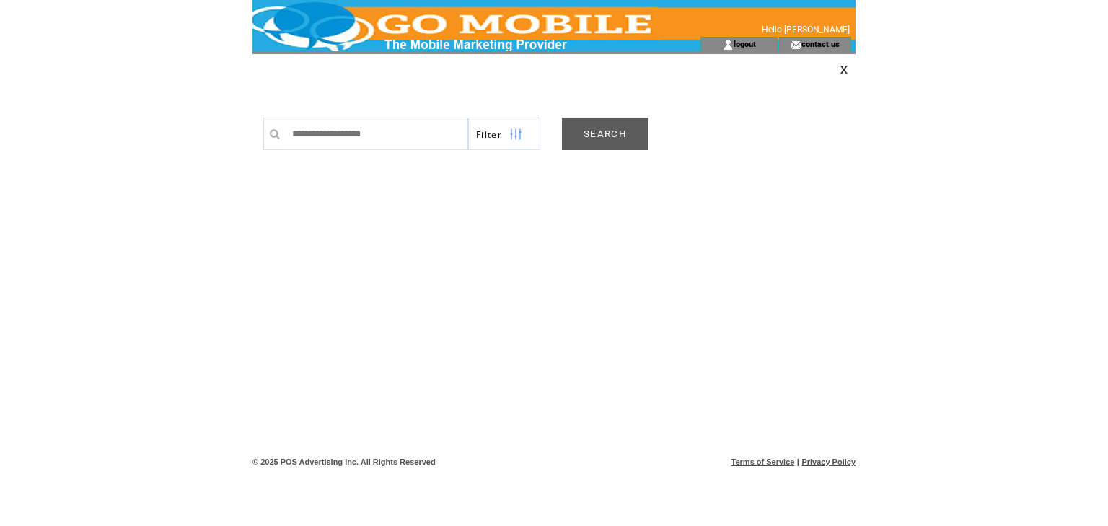
click at [602, 133] on link "SEARCH" at bounding box center [605, 134] width 87 height 32
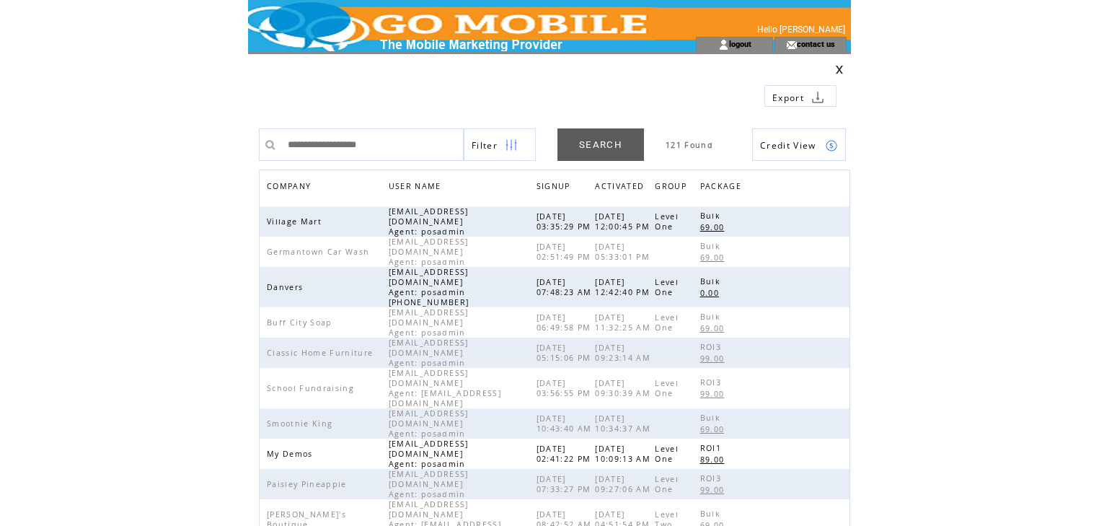
click at [283, 187] on span "COMPANY" at bounding box center [291, 187] width 48 height 21
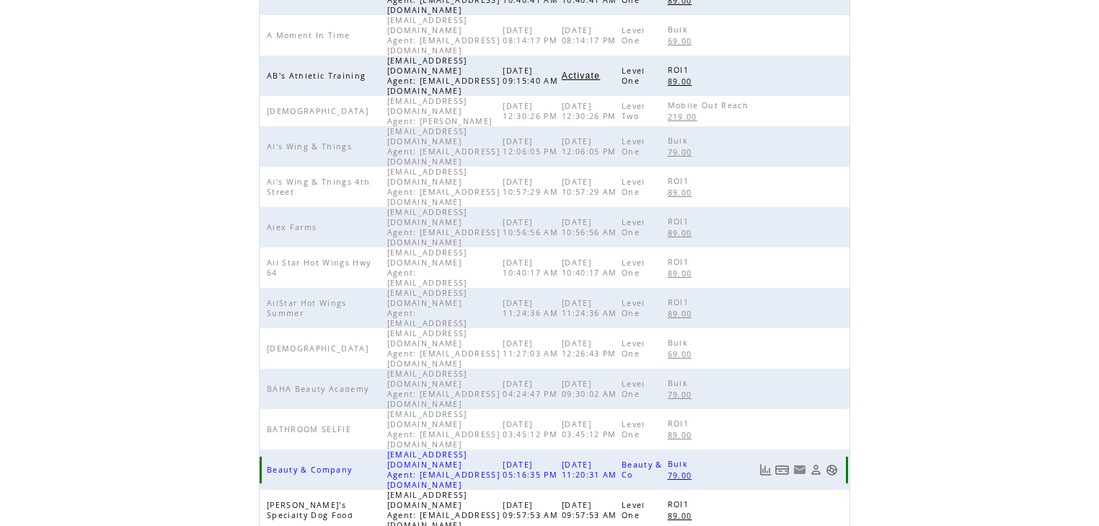
scroll to position [333, 0]
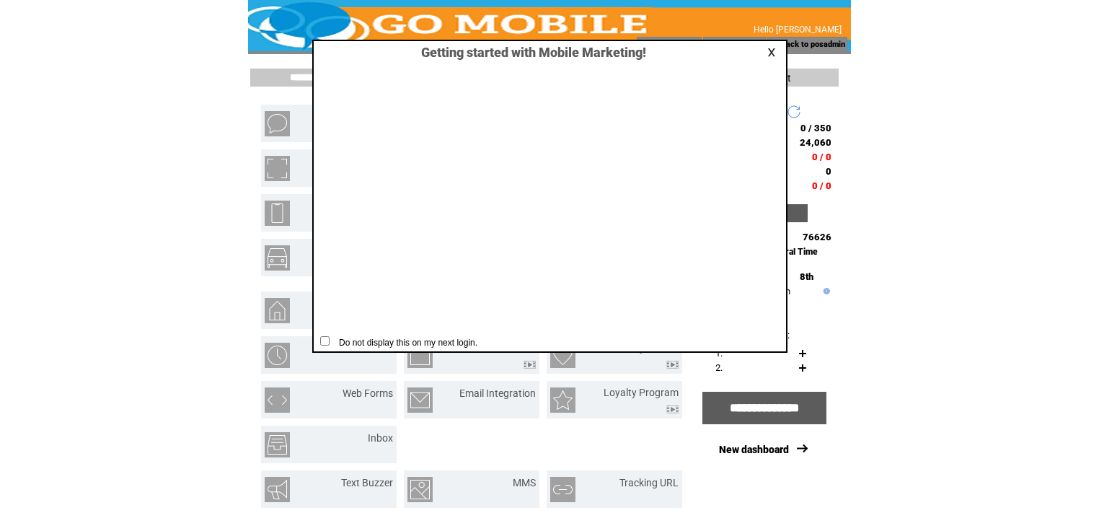
click at [773, 50] on link at bounding box center [773, 52] width 13 height 9
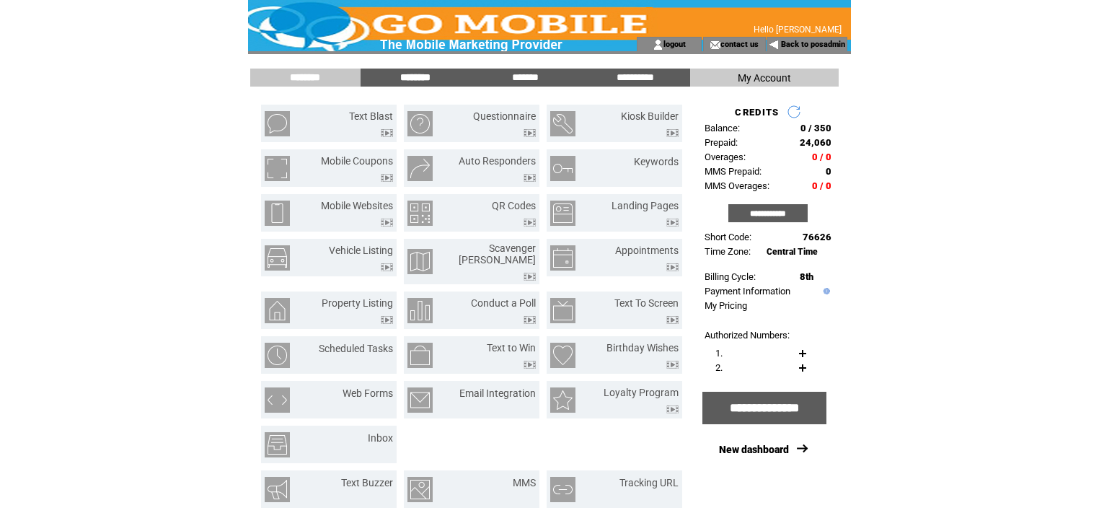
click at [420, 78] on input "********" at bounding box center [415, 77] width 108 height 12
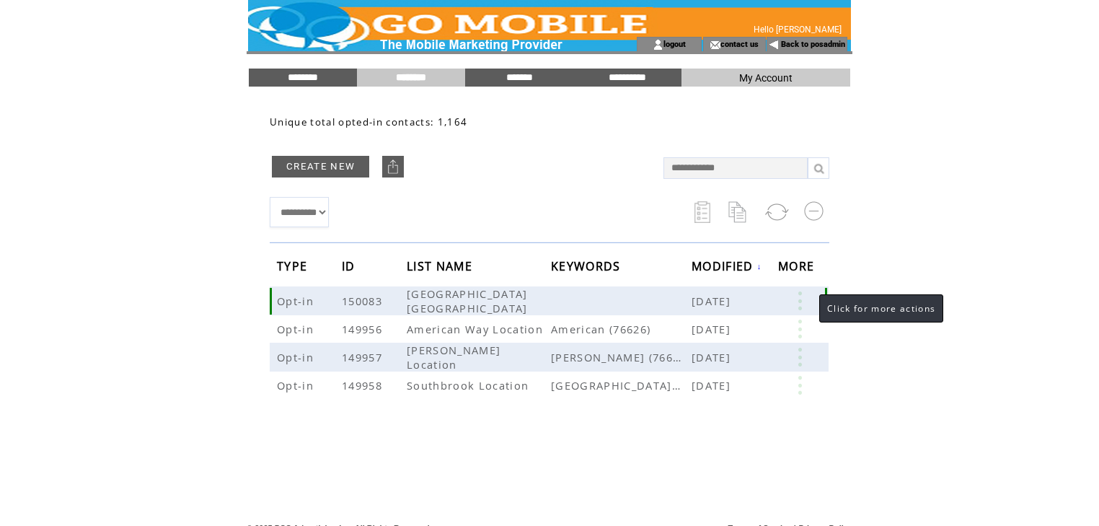
click at [800, 300] on link at bounding box center [799, 300] width 43 height 19
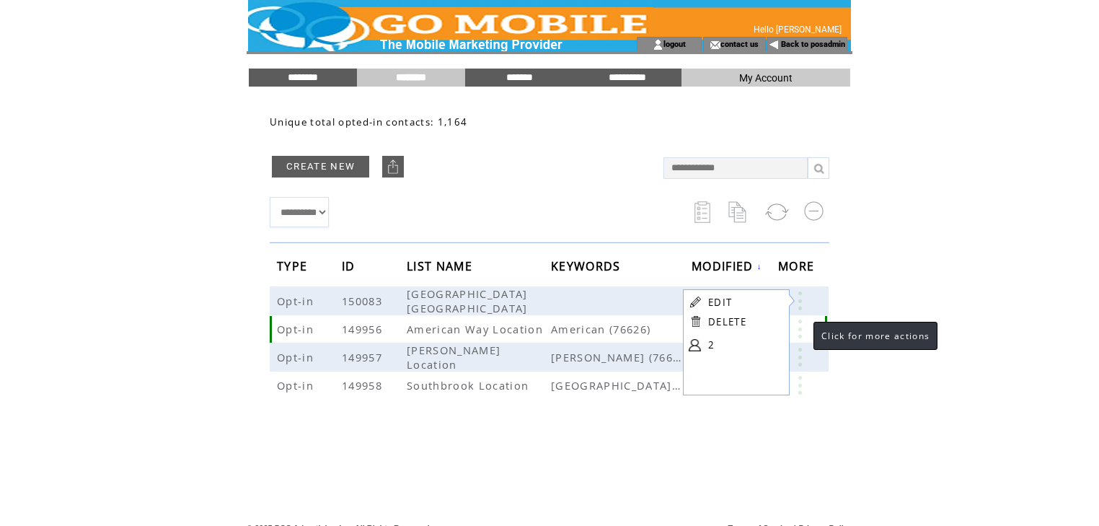
click at [799, 327] on link at bounding box center [799, 328] width 43 height 19
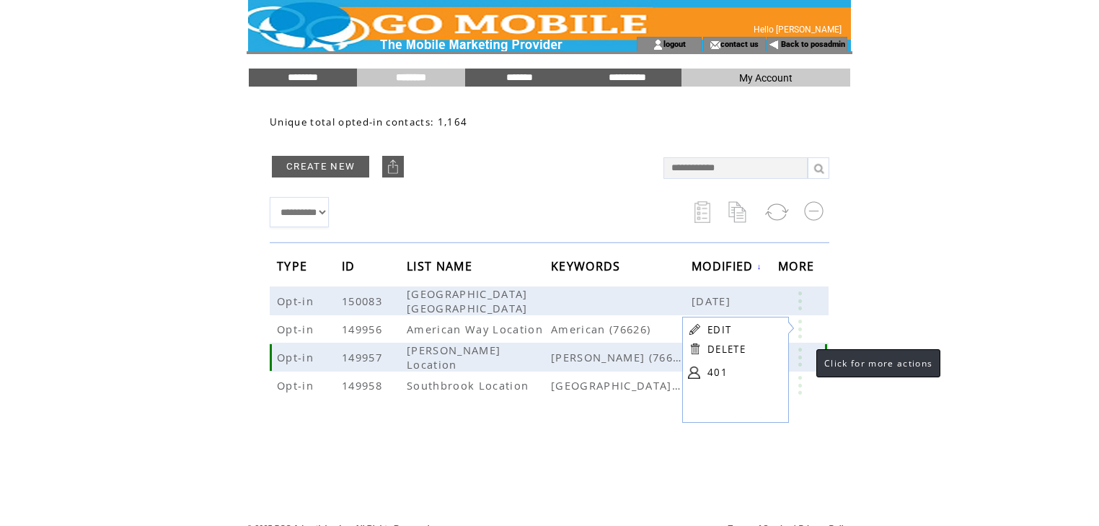
click at [802, 353] on link at bounding box center [799, 357] width 43 height 19
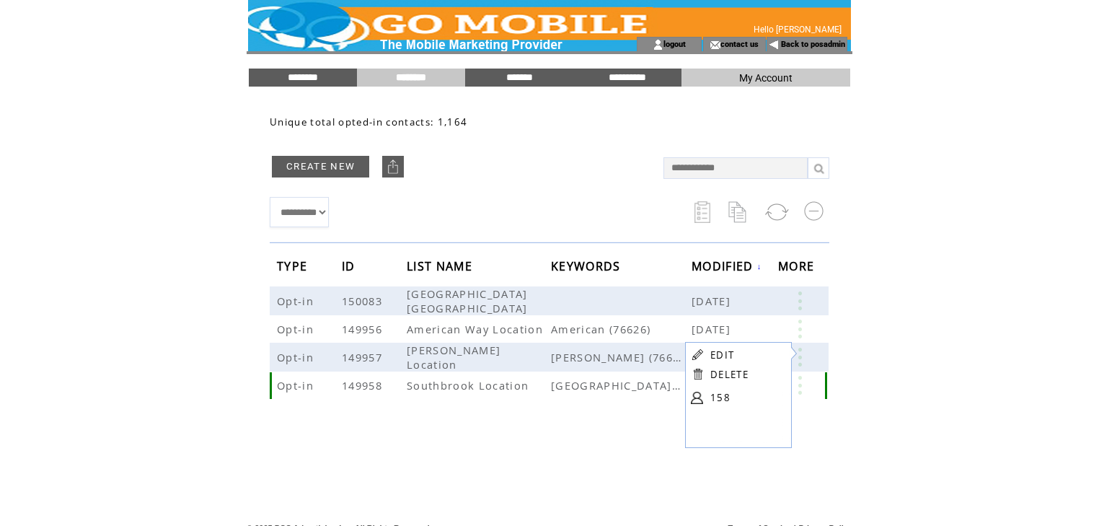
click at [799, 380] on link at bounding box center [799, 385] width 43 height 19
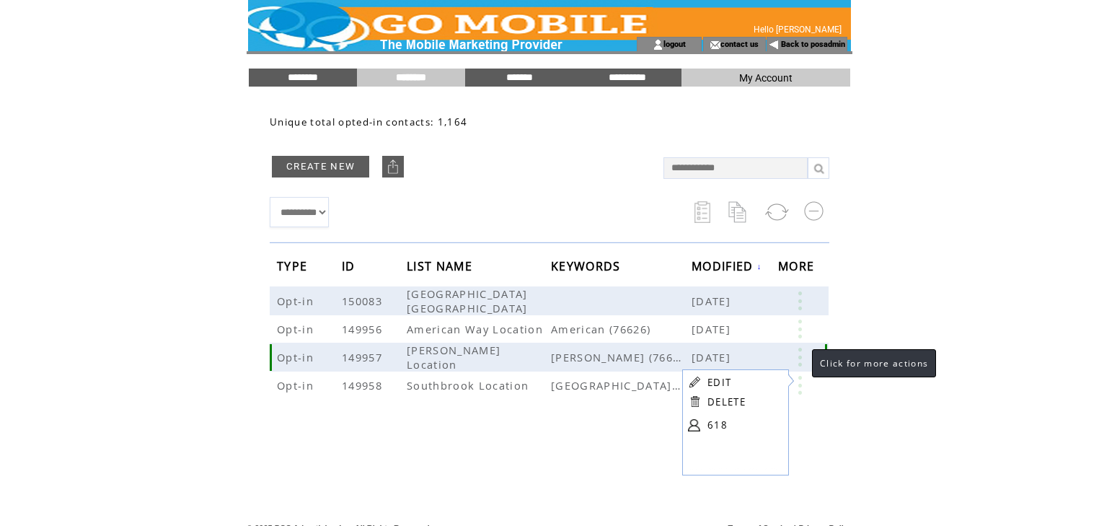
click at [798, 352] on link at bounding box center [799, 357] width 43 height 19
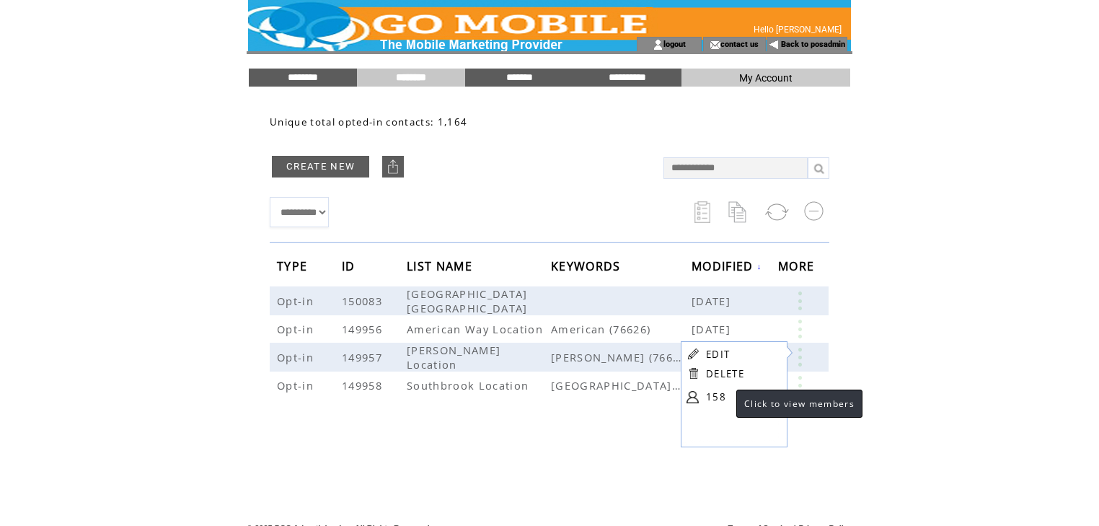
click at [715, 396] on link "158" at bounding box center [742, 397] width 72 height 22
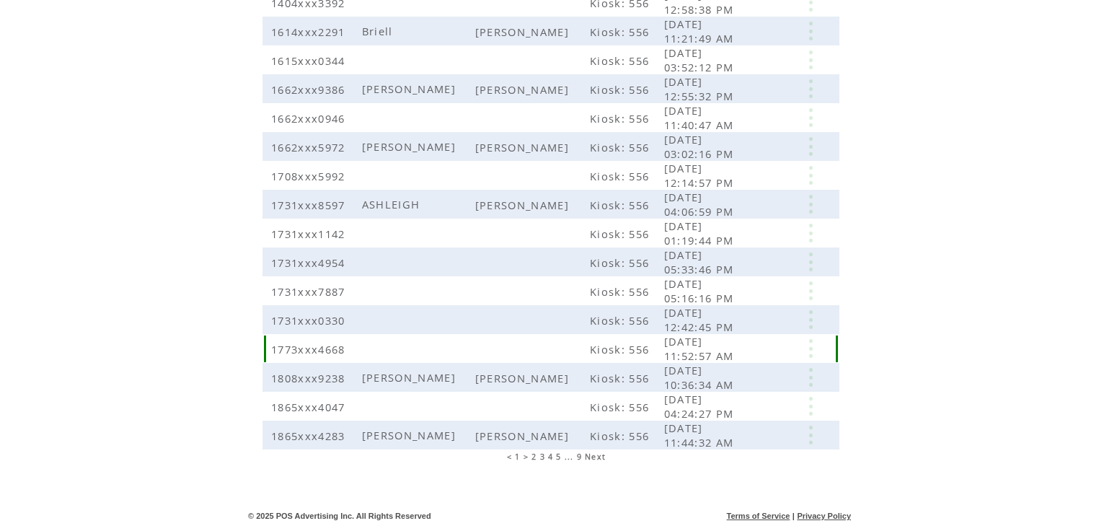
scroll to position [294, 0]
click at [535, 455] on span "2" at bounding box center [533, 455] width 5 height 10
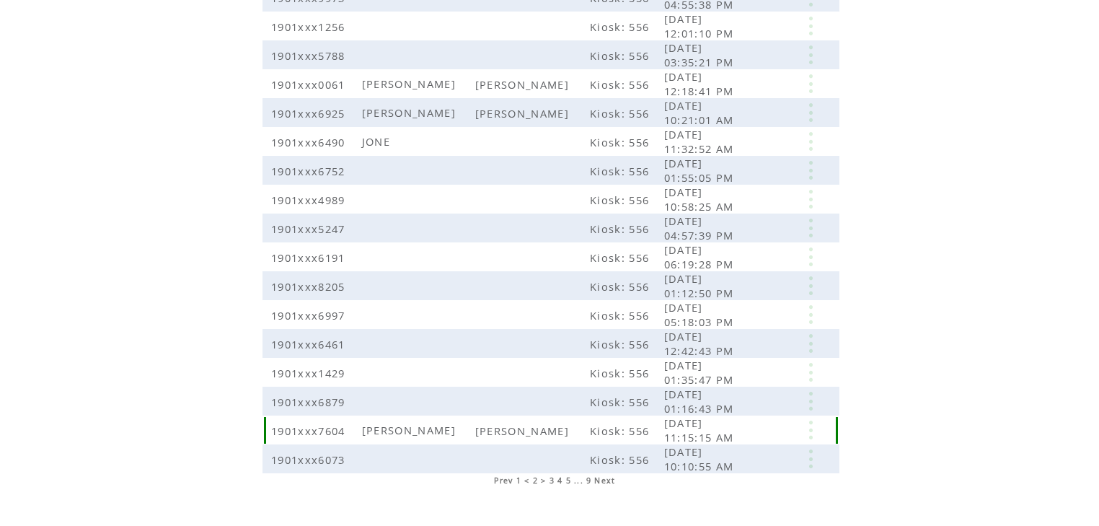
scroll to position [288, 0]
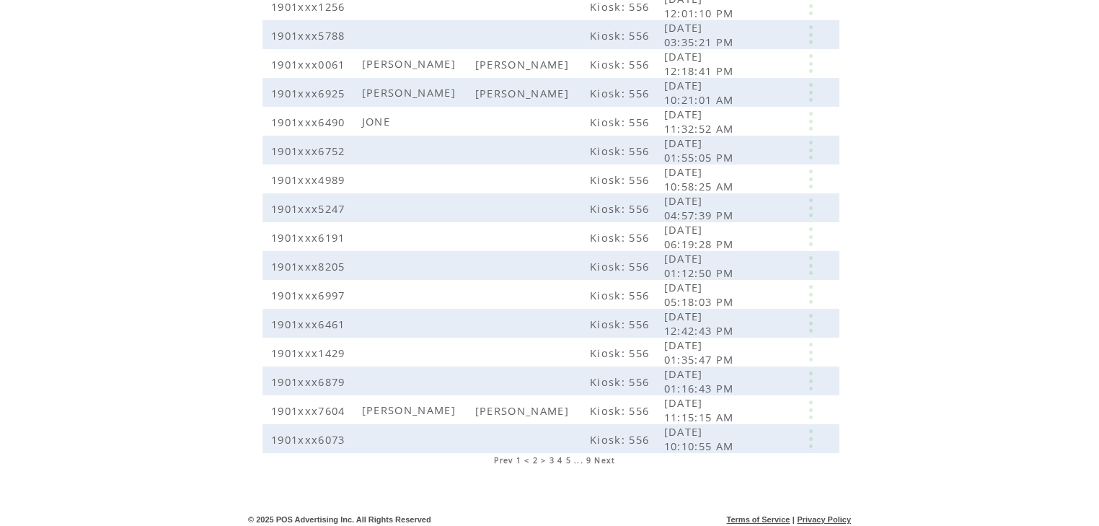
click at [550, 459] on span "3" at bounding box center [552, 460] width 5 height 10
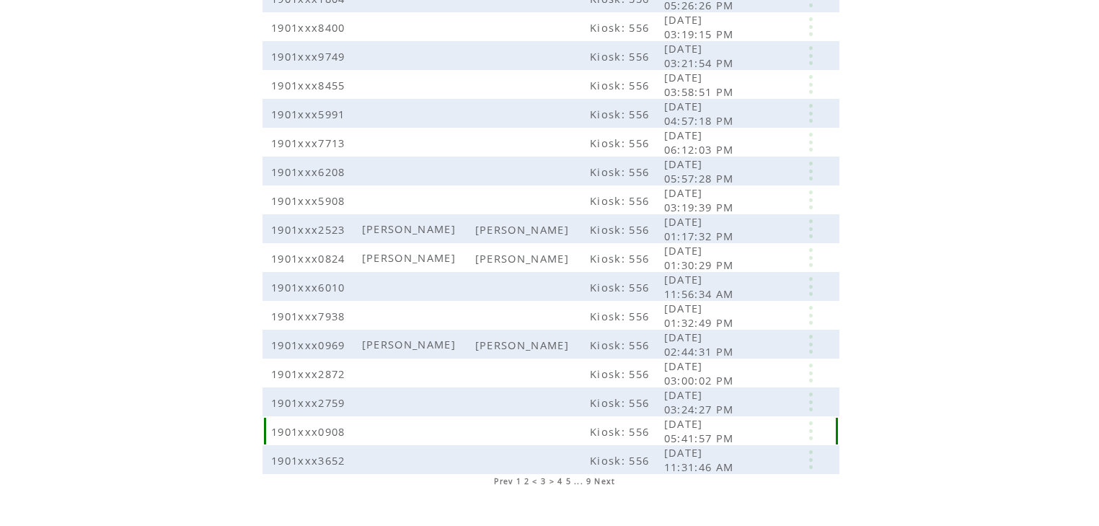
scroll to position [288, 0]
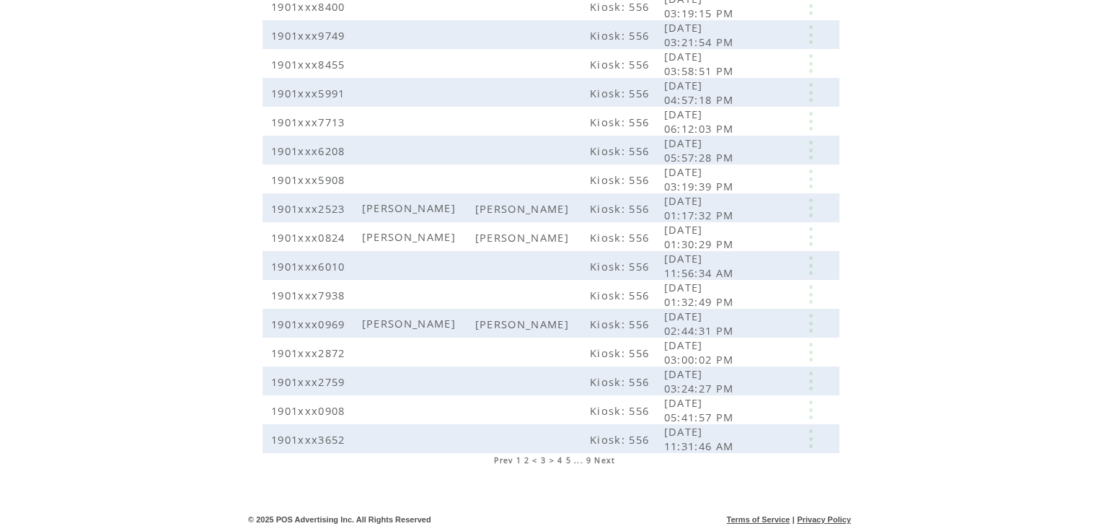
click at [560, 462] on span "4" at bounding box center [559, 460] width 5 height 10
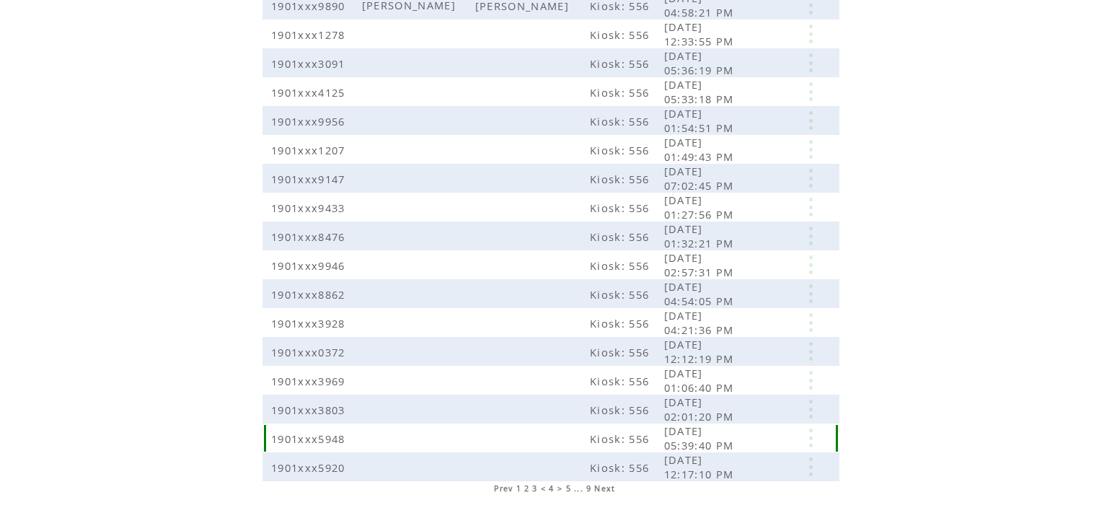
scroll to position [288, 0]
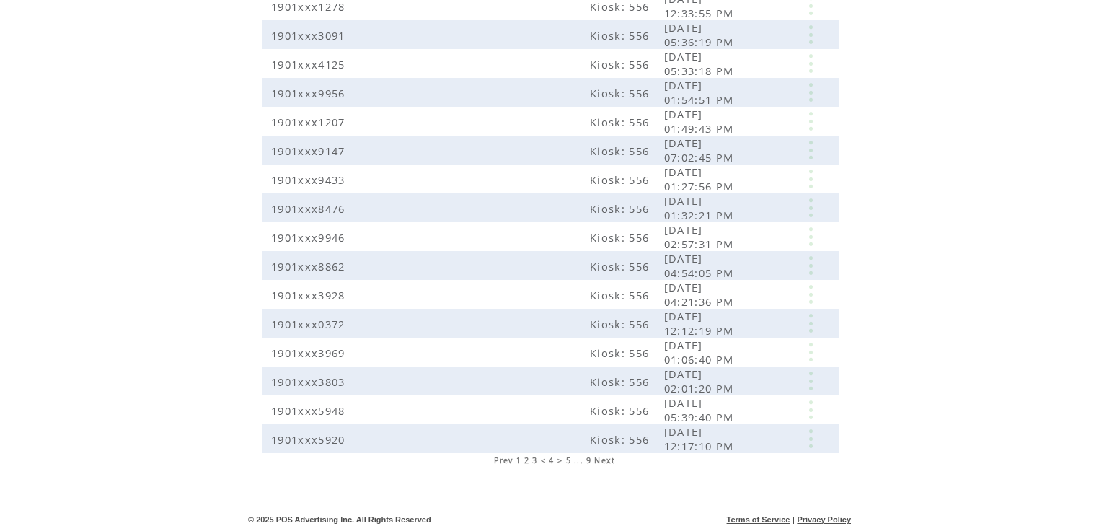
click at [569, 463] on span "5" at bounding box center [568, 460] width 5 height 10
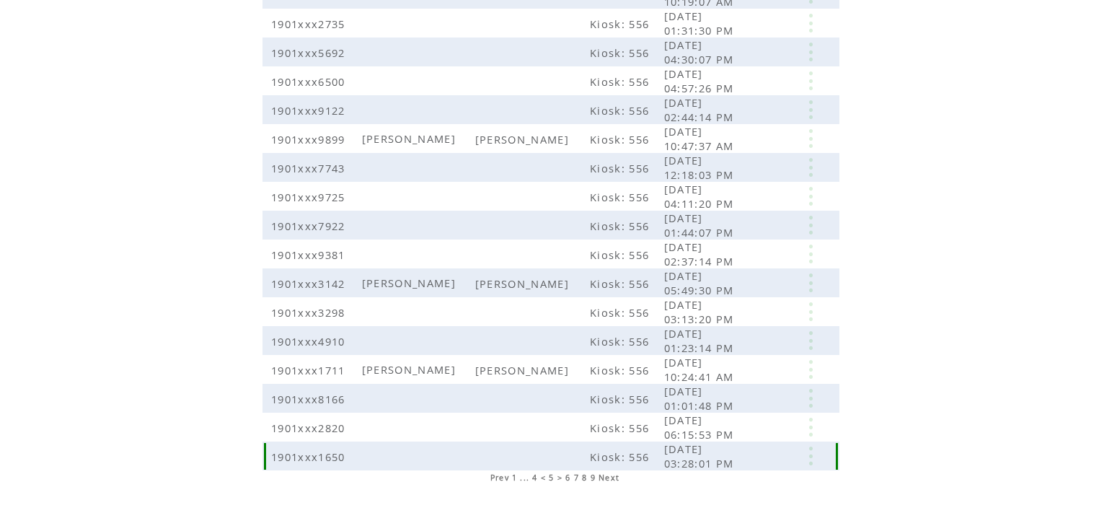
scroll to position [288, 0]
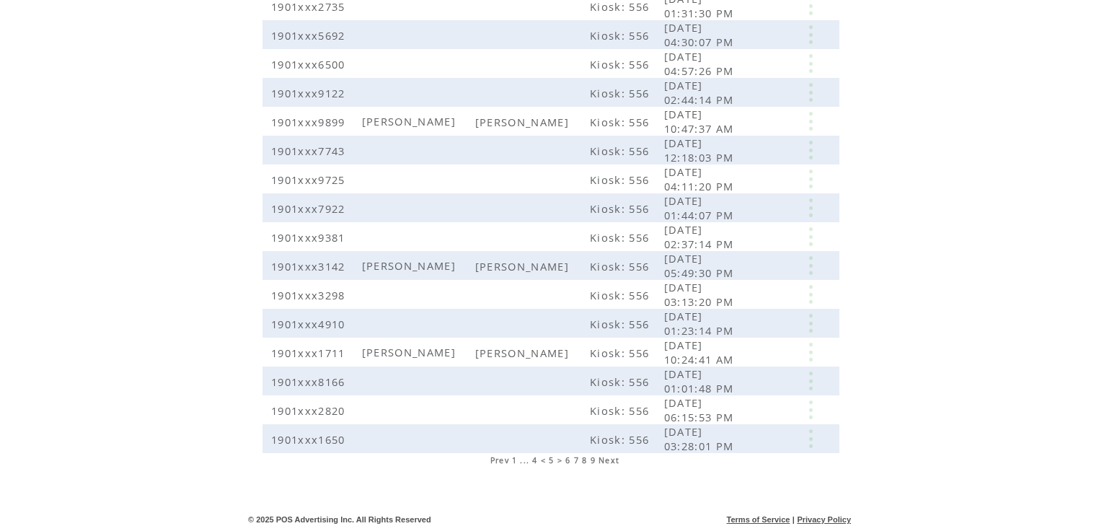
click at [568, 460] on span "6" at bounding box center [567, 460] width 5 height 10
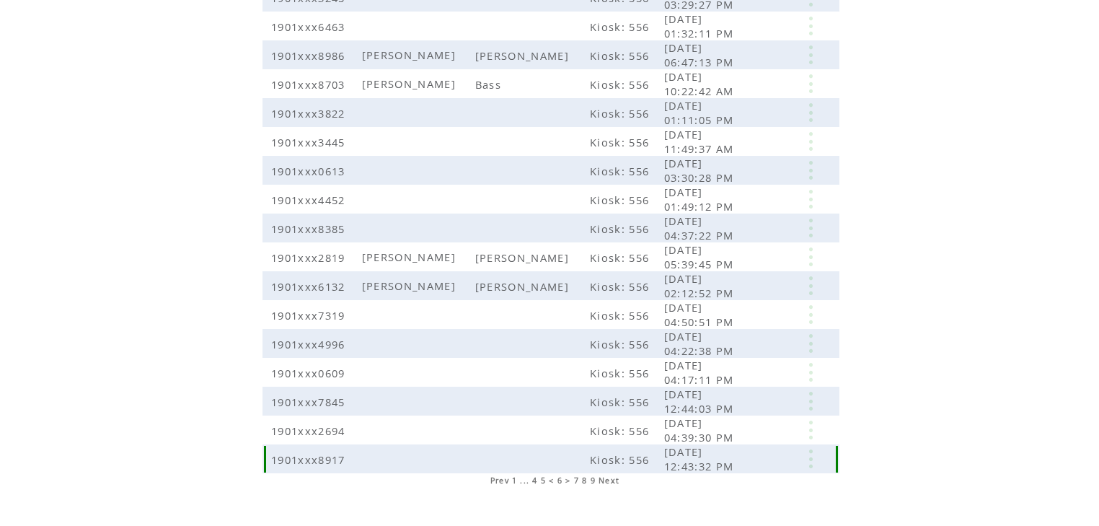
scroll to position [288, 0]
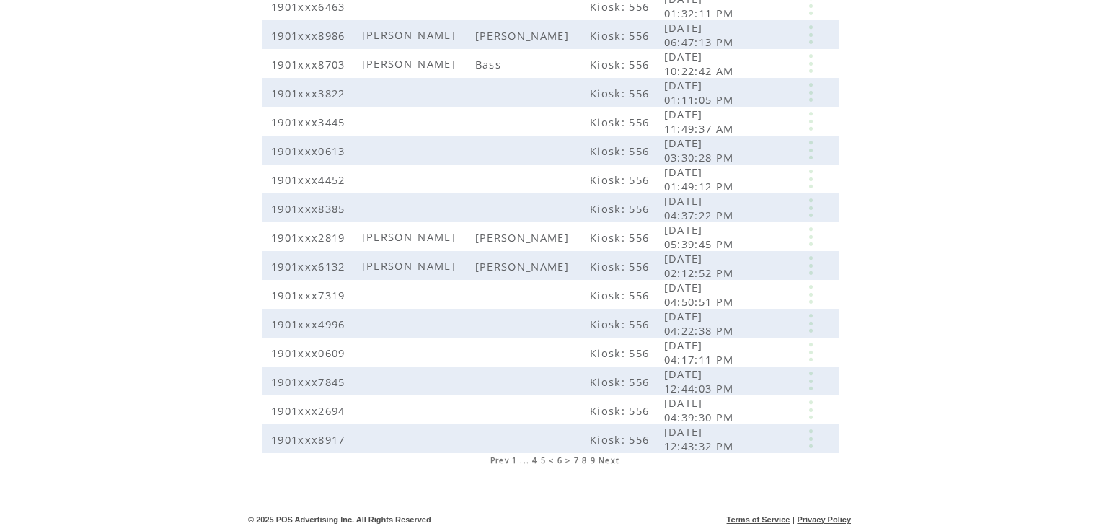
click at [577, 460] on span "7" at bounding box center [576, 460] width 5 height 10
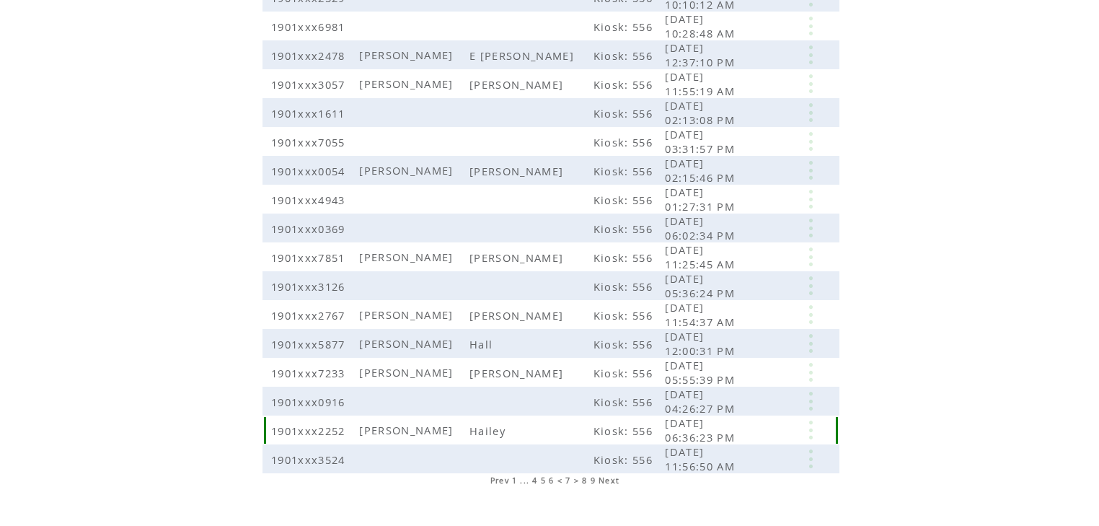
scroll to position [288, 0]
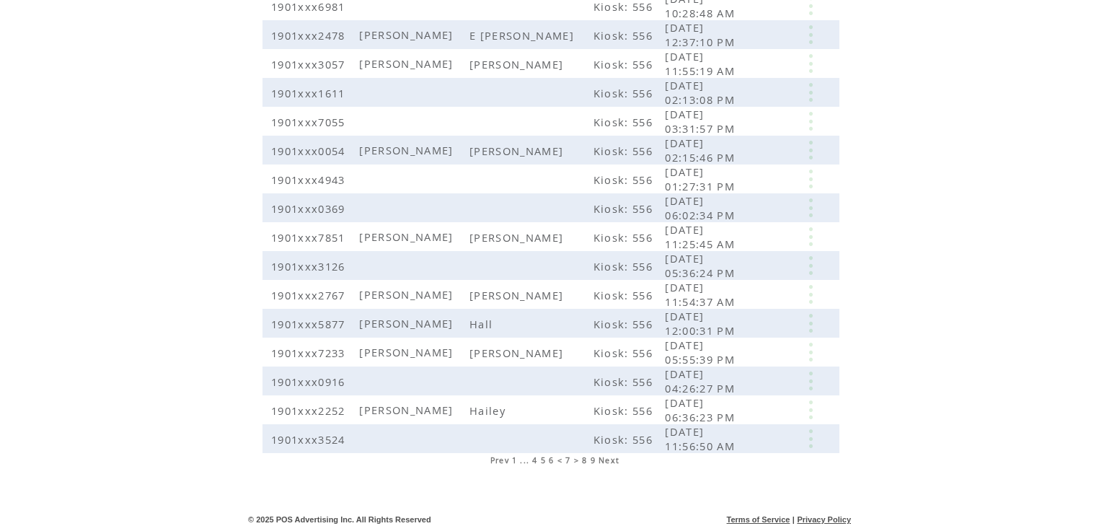
click at [585, 460] on span "8" at bounding box center [584, 460] width 5 height 10
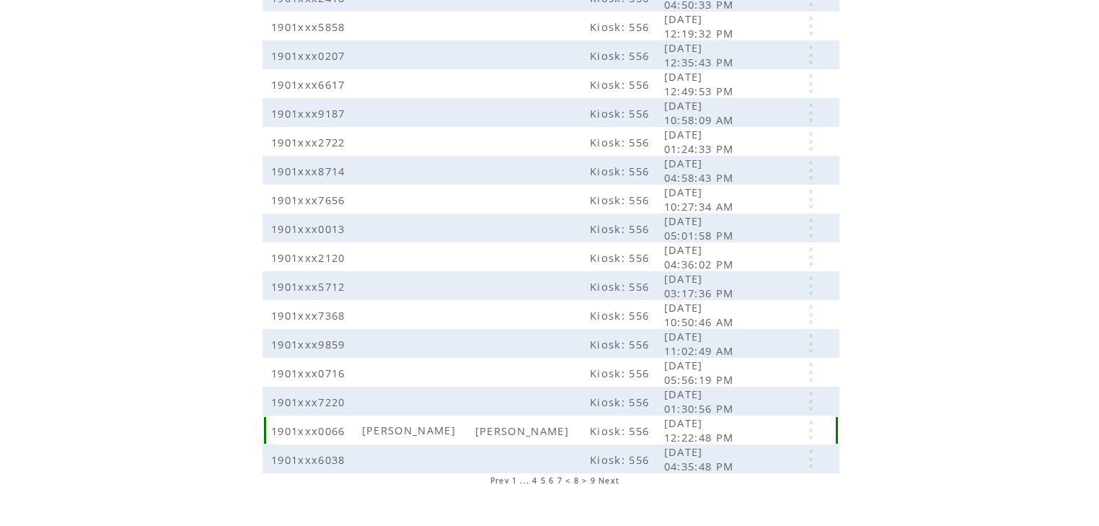
scroll to position [288, 0]
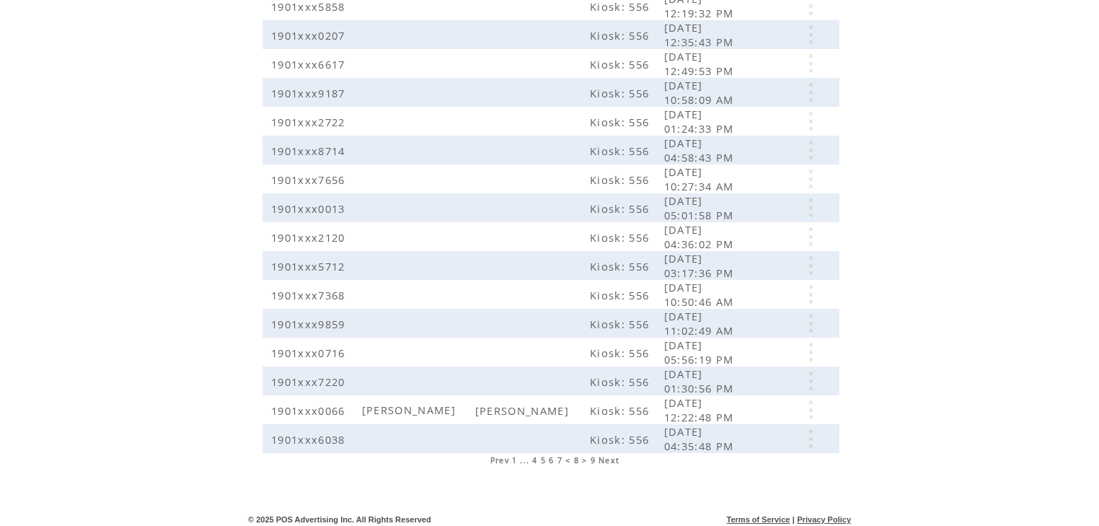
click at [591, 457] on span "9" at bounding box center [593, 460] width 5 height 10
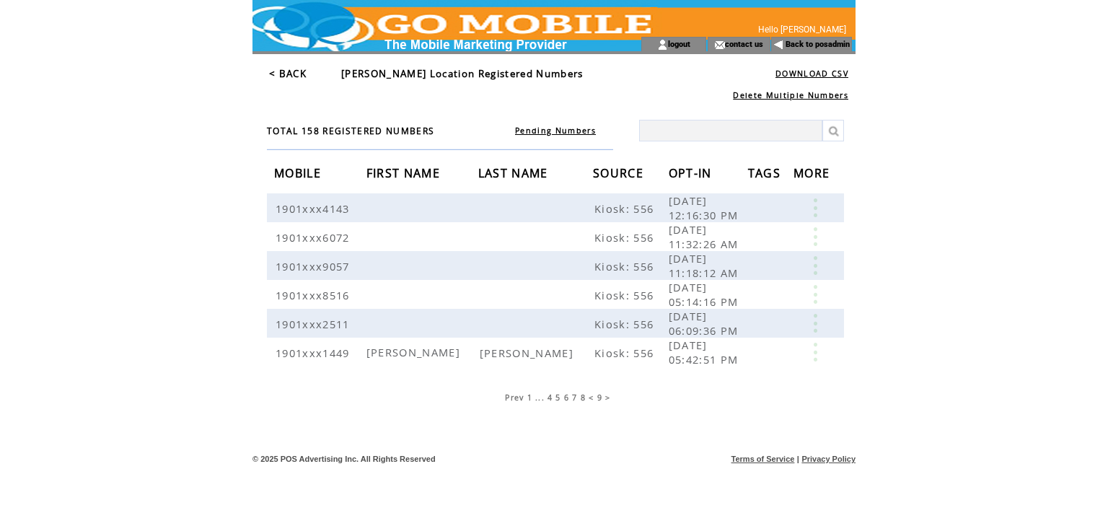
click at [302, 74] on link "< BACK" at bounding box center [287, 73] width 37 height 13
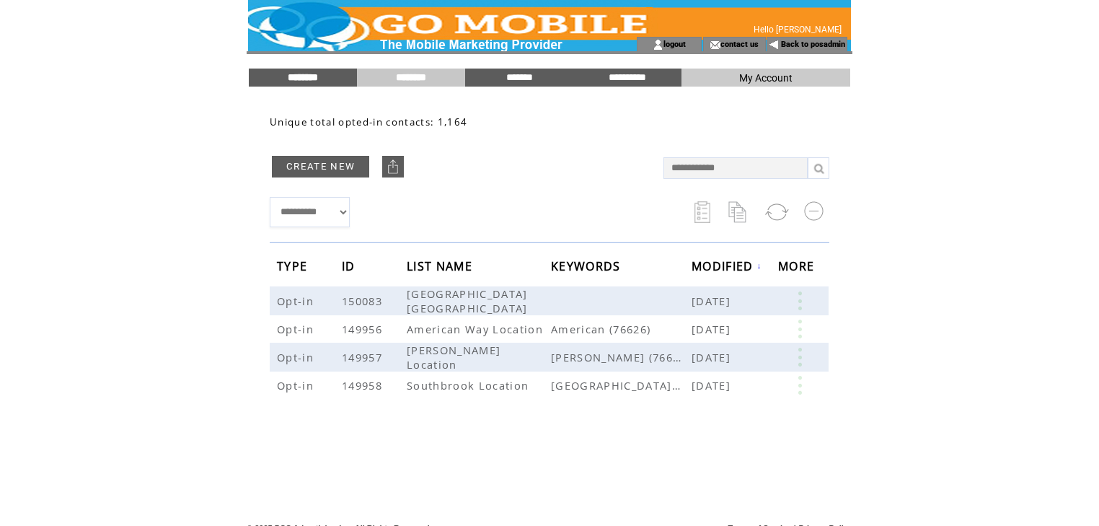
click at [286, 73] on input "********" at bounding box center [303, 77] width 108 height 12
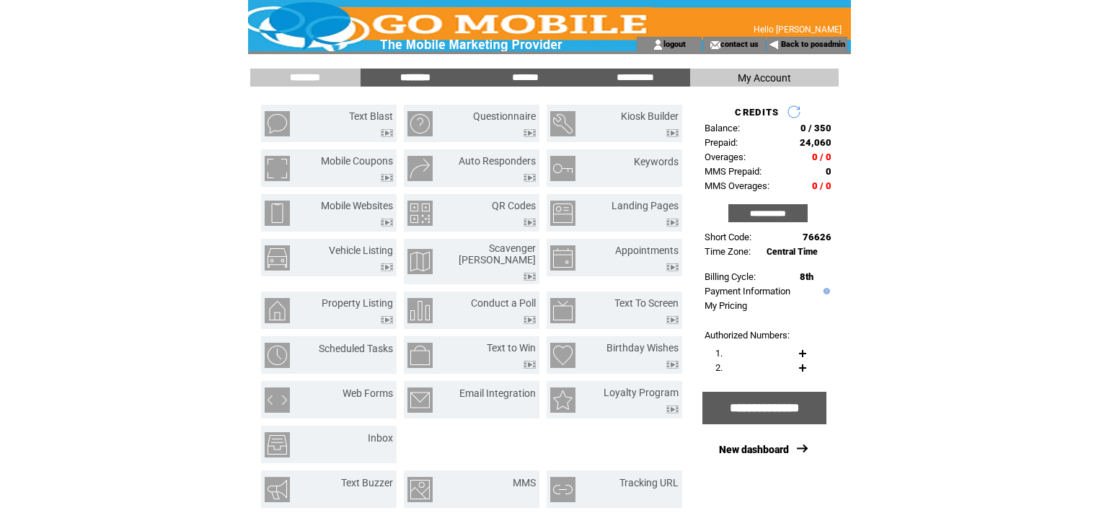
click at [421, 77] on input "********" at bounding box center [415, 77] width 108 height 12
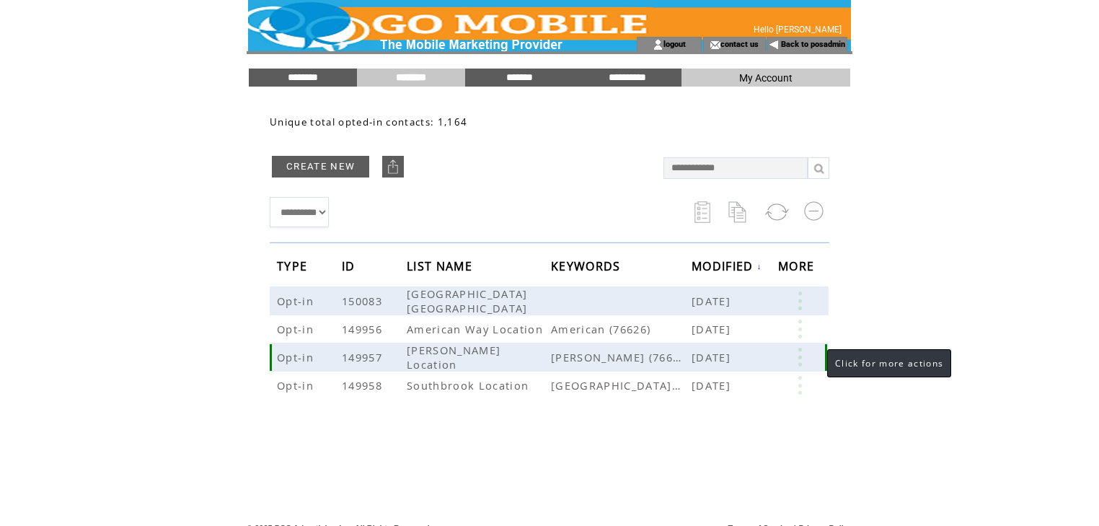
click at [798, 348] on link at bounding box center [799, 357] width 43 height 19
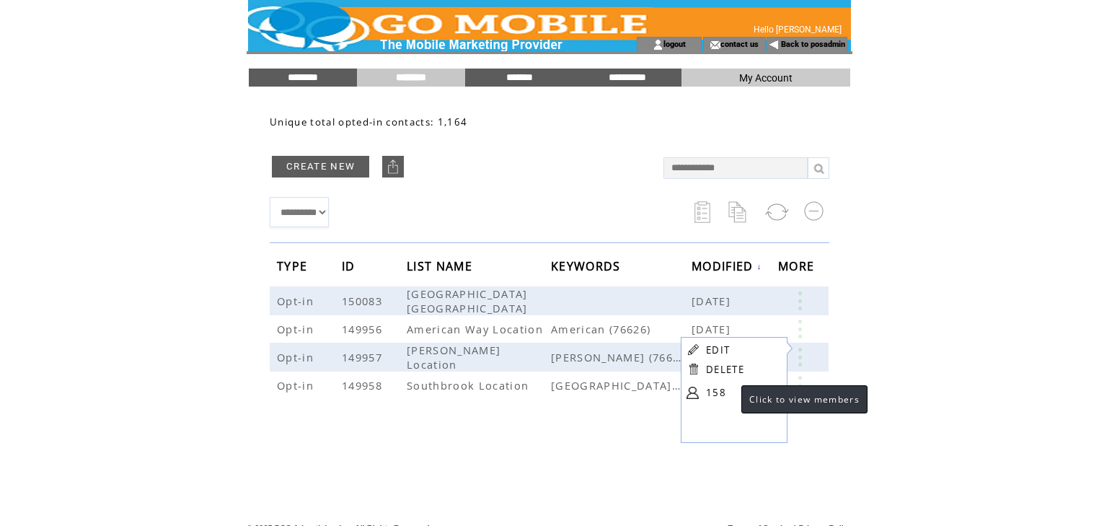
click at [711, 392] on link "158" at bounding box center [742, 392] width 72 height 22
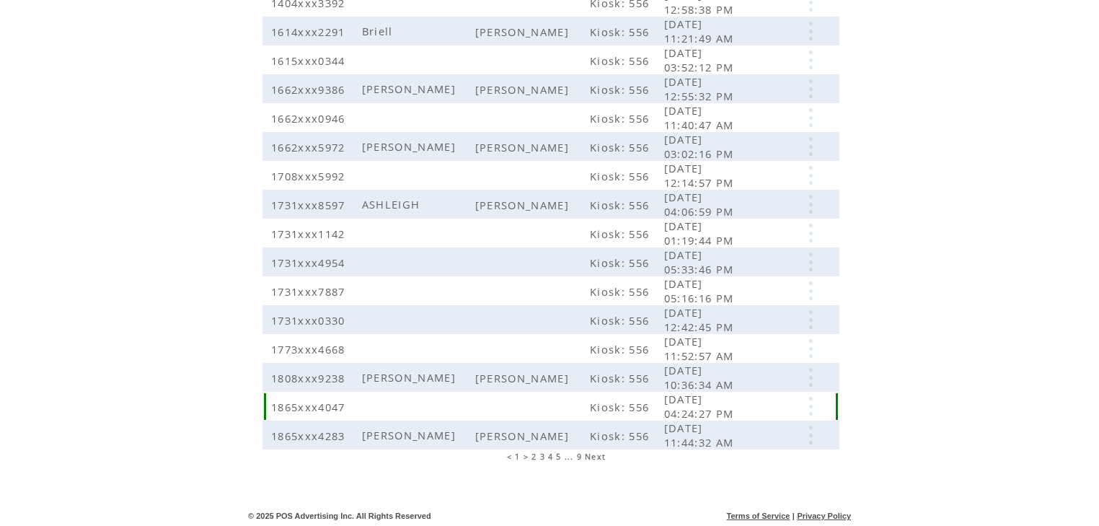
scroll to position [294, 0]
click at [535, 455] on span "2" at bounding box center [533, 455] width 5 height 10
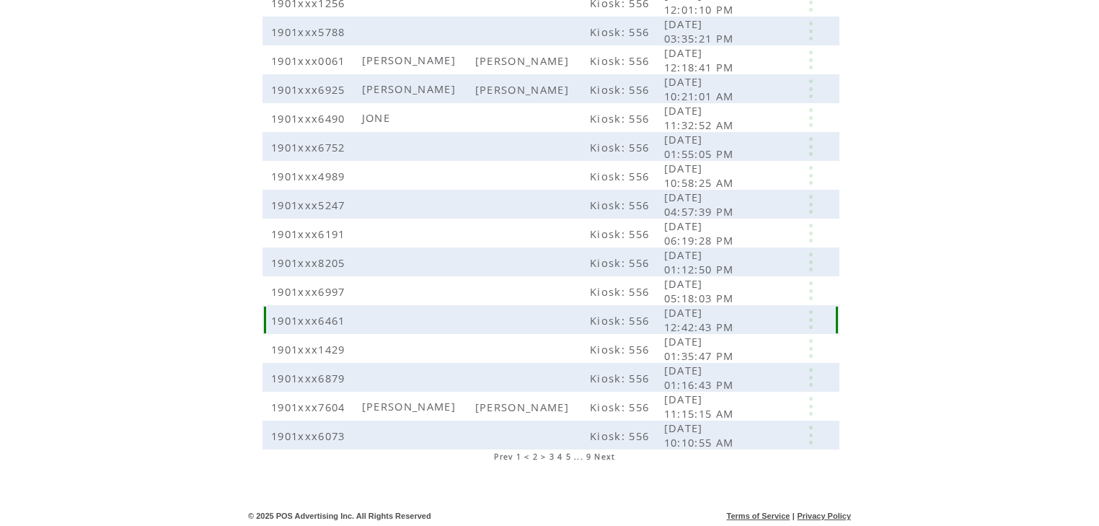
scroll to position [294, 0]
click at [555, 456] on span "3" at bounding box center [552, 455] width 5 height 10
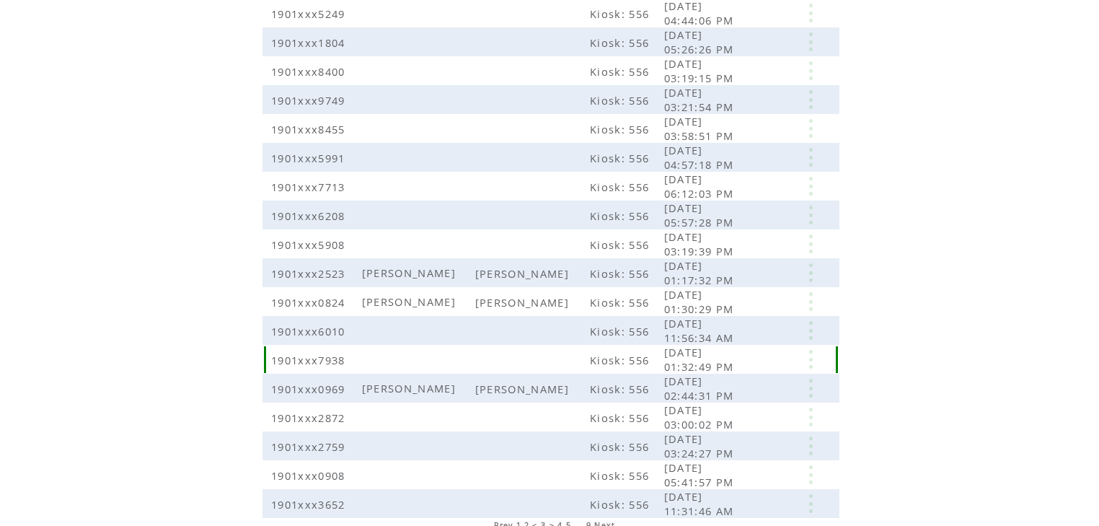
scroll to position [294, 0]
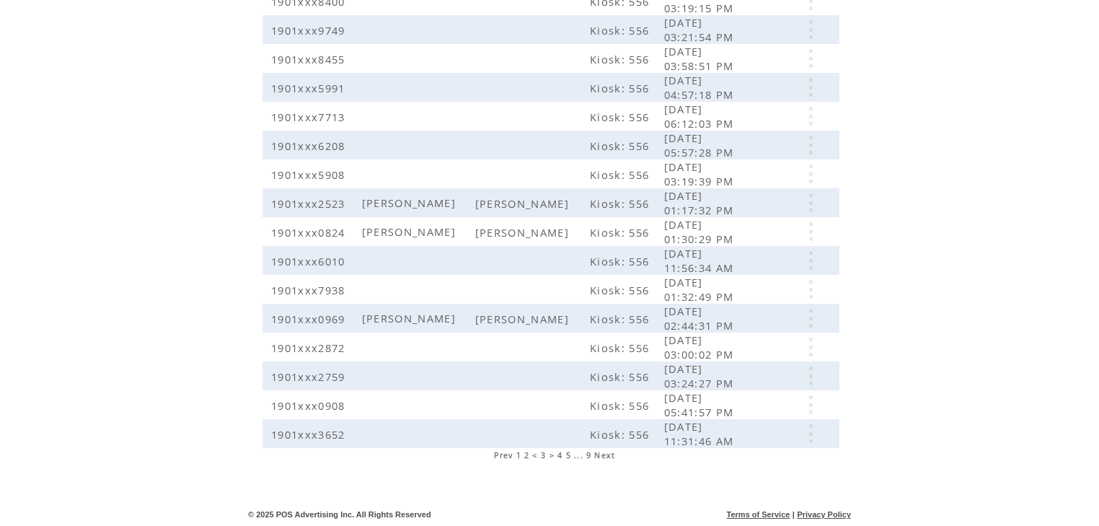
click at [560, 456] on span "4" at bounding box center [559, 455] width 5 height 10
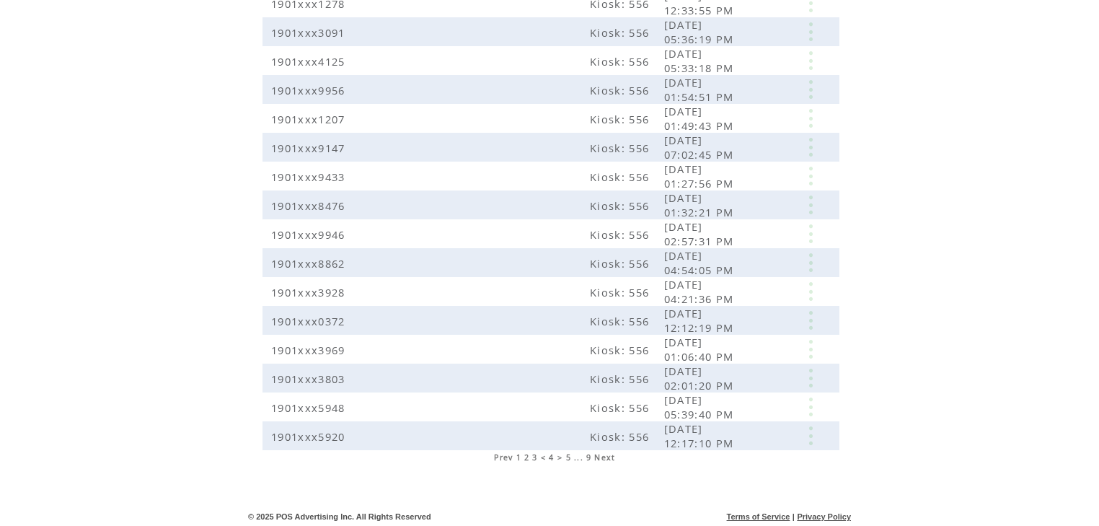
scroll to position [294, 0]
click at [566, 455] on span "5" at bounding box center [568, 455] width 5 height 10
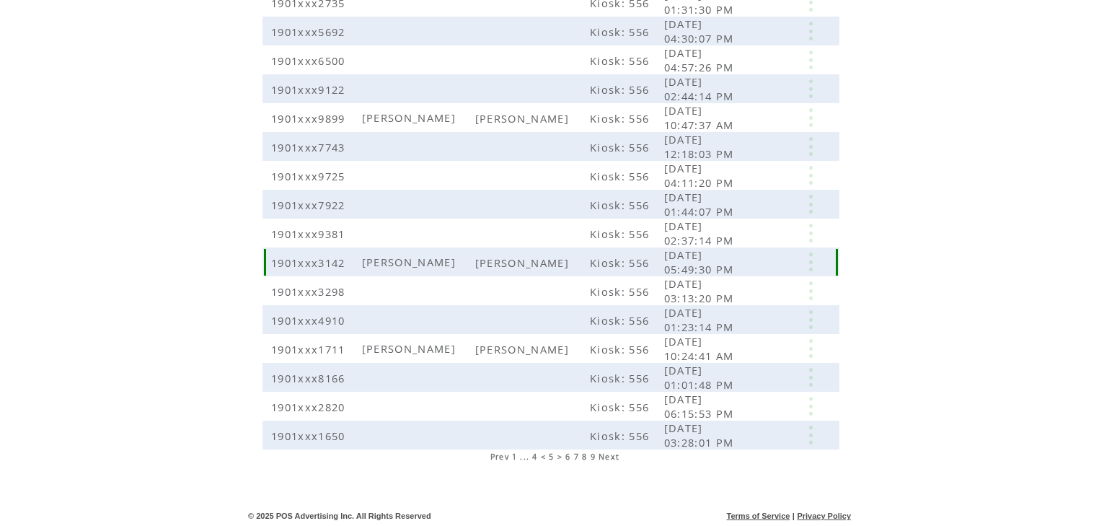
scroll to position [294, 0]
click at [568, 459] on span "6" at bounding box center [567, 455] width 5 height 10
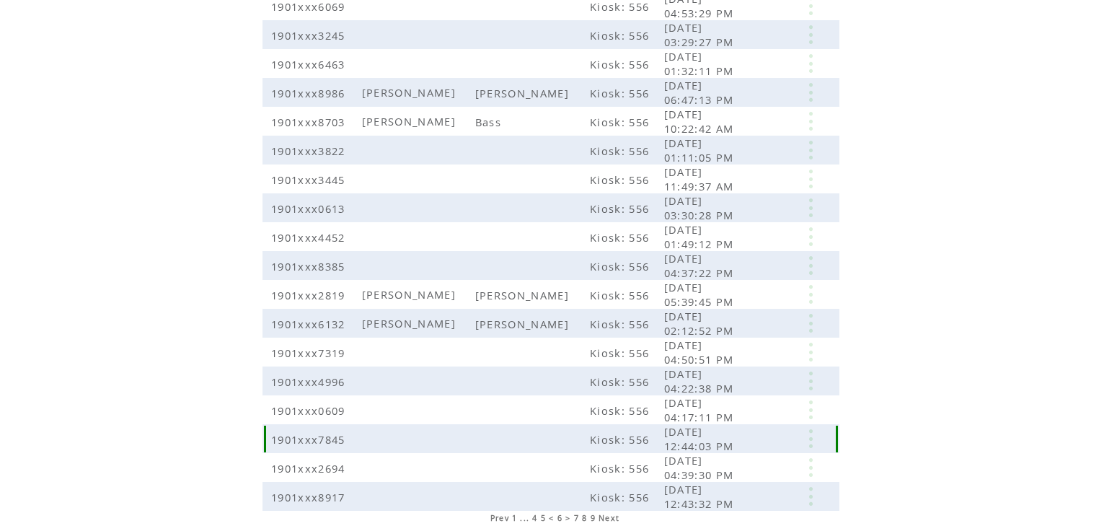
scroll to position [288, 0]
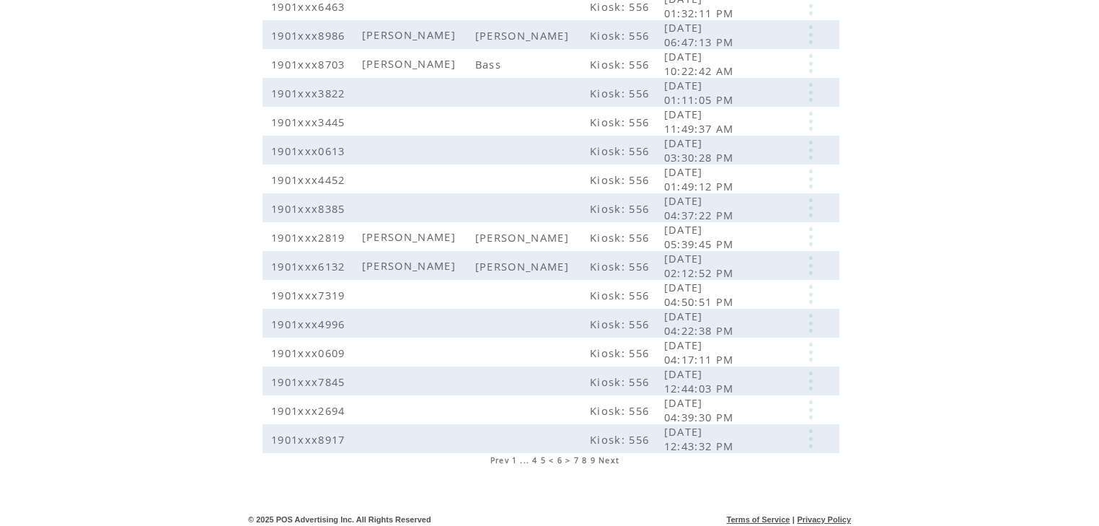
click at [574, 462] on span "7" at bounding box center [576, 460] width 5 height 10
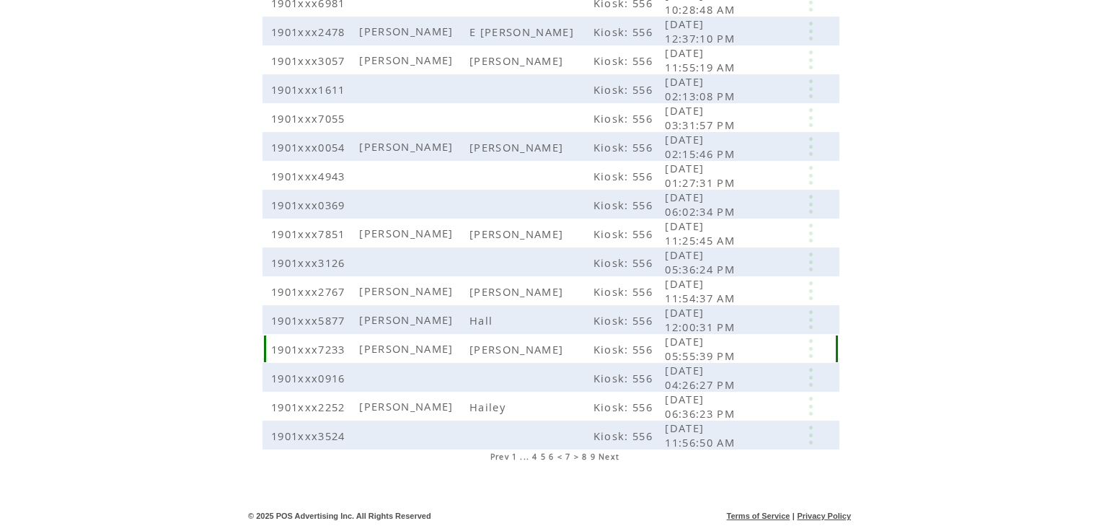
scroll to position [294, 0]
click at [583, 456] on span "8" at bounding box center [584, 455] width 5 height 10
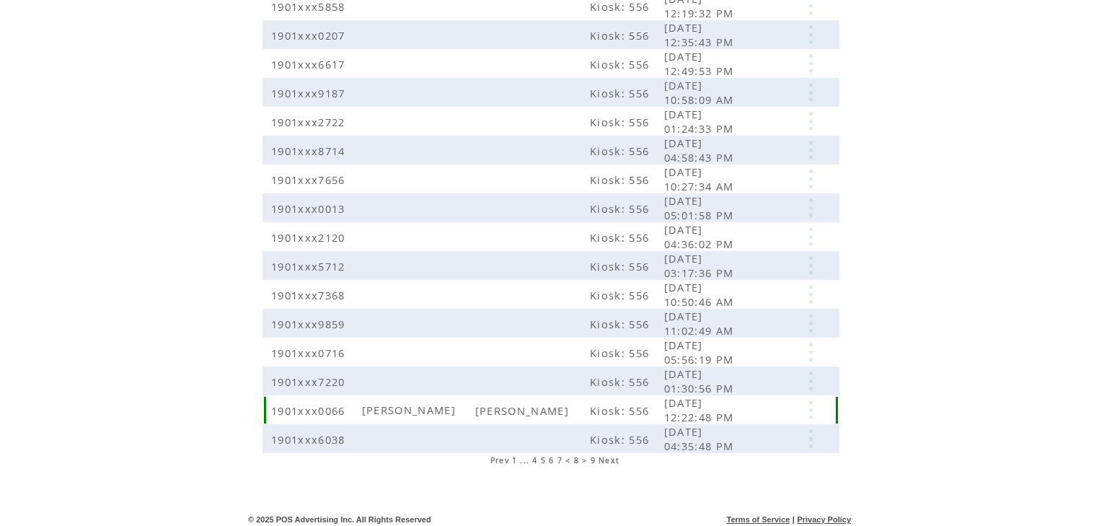
scroll to position [294, 0]
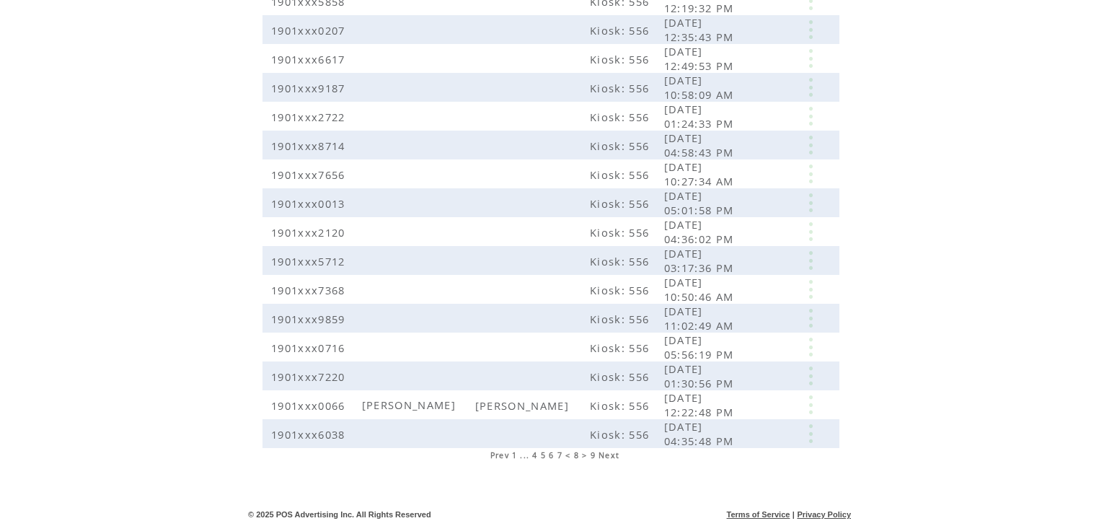
click at [594, 455] on span "9" at bounding box center [593, 455] width 5 height 10
